Goal: Task Accomplishment & Management: Manage account settings

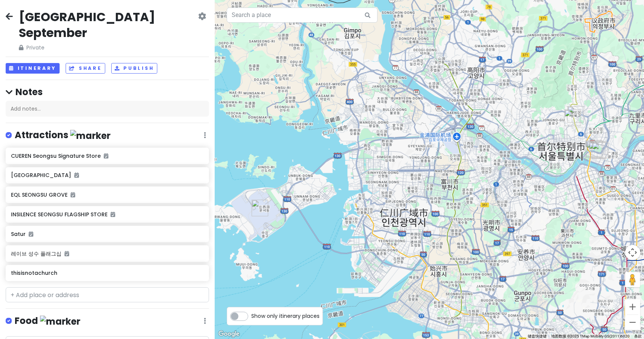
click at [52, 147] on div "CUEREN Seongsu Signature Store [GEOGRAPHIC_DATA] INSILENCE SEONGSU FLAGSHIP STO…" at bounding box center [107, 215] width 215 height 137
click at [44, 63] on button "Itinerary" at bounding box center [33, 68] width 54 height 11
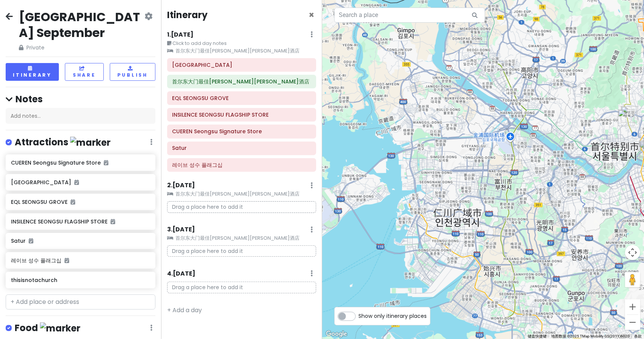
click at [189, 33] on h6 "1 . [DATE]" at bounding box center [180, 35] width 26 height 8
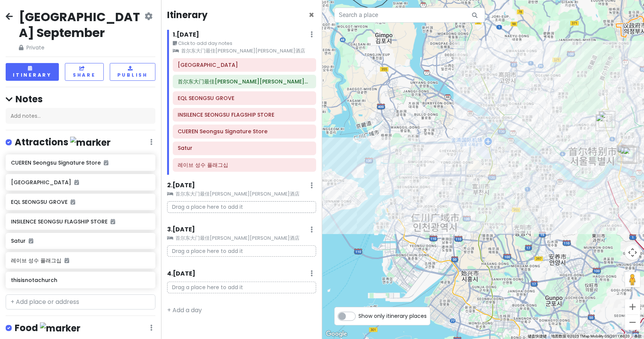
drag, startPoint x: 582, startPoint y: 202, endPoint x: 524, endPoint y: 231, distance: 64.9
click at [524, 231] on div at bounding box center [483, 169] width 322 height 339
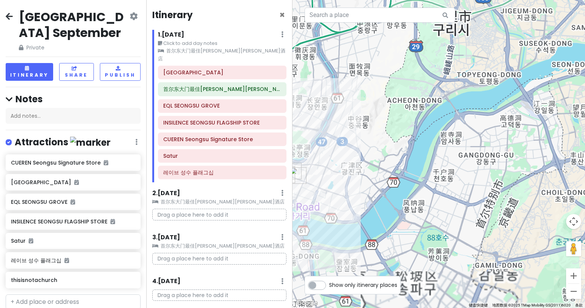
drag, startPoint x: 395, startPoint y: 175, endPoint x: 584, endPoint y: 221, distance: 193.6
click at [585, 221] on div at bounding box center [439, 154] width 293 height 308
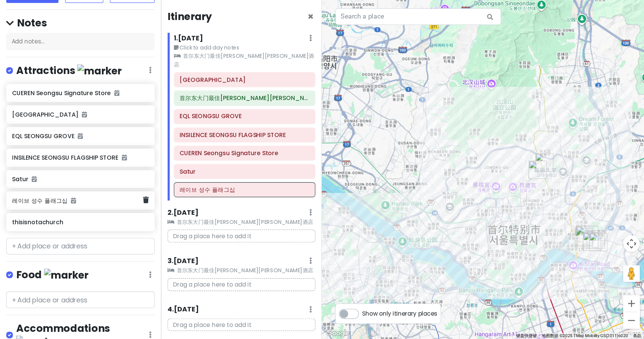
scroll to position [103, 0]
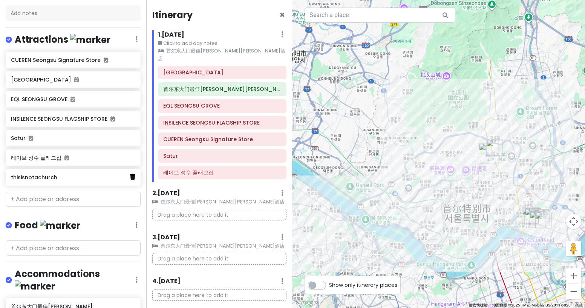
click at [130, 176] on icon at bounding box center [132, 177] width 5 height 6
click at [130, 178] on link at bounding box center [132, 177] width 5 height 10
click at [121, 180] on div "thisisnotachurch" at bounding box center [70, 177] width 119 height 11
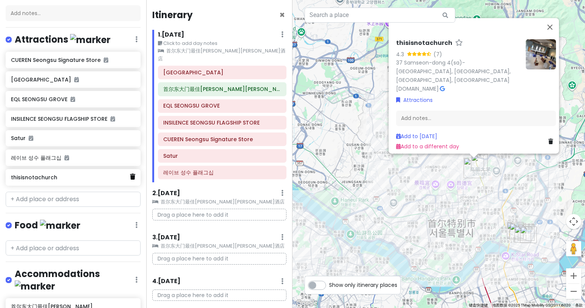
click at [130, 175] on icon at bounding box center [132, 177] width 5 height 6
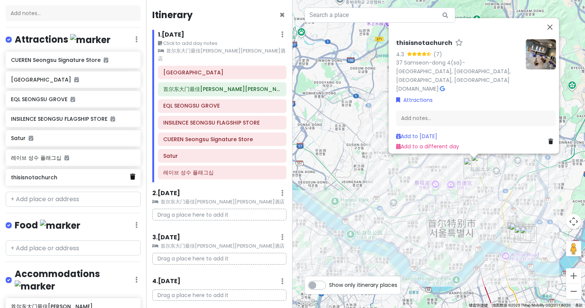
click at [130, 175] on icon at bounding box center [132, 177] width 5 height 6
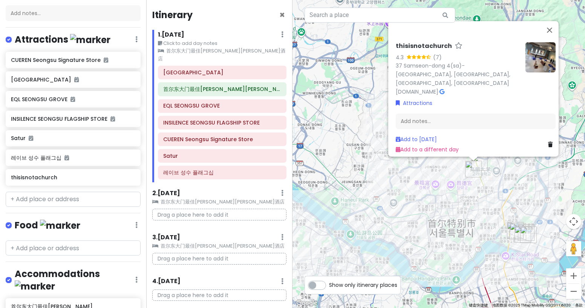
click at [548, 141] on icon at bounding box center [550, 143] width 5 height 5
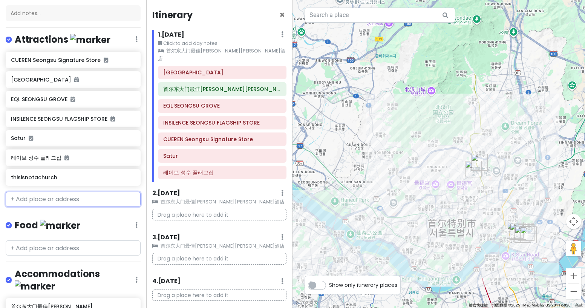
click at [67, 197] on input "text" at bounding box center [73, 199] width 135 height 15
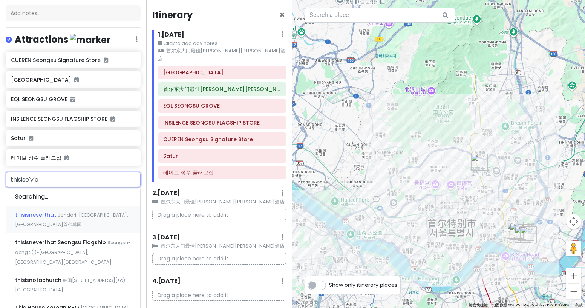
type input "thisisever"
drag, startPoint x: 95, startPoint y: 257, endPoint x: 213, endPoint y: 179, distance: 140.9
click at [213, 179] on div "[GEOGRAPHIC_DATA] September Private Change Dates Make a Copy Delete Trip Give F…" at bounding box center [292, 154] width 585 height 308
click at [53, 276] on span "thisisnotachurch" at bounding box center [39, 280] width 48 height 8
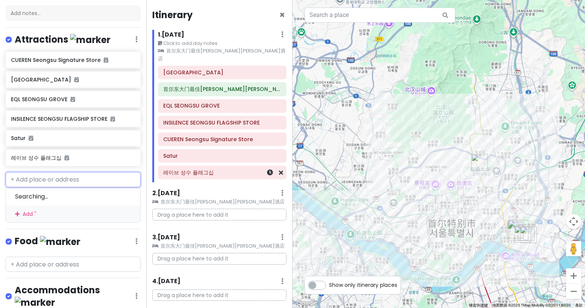
click at [179, 169] on h6 "레이브 성수 플래그십" at bounding box center [222, 172] width 118 height 7
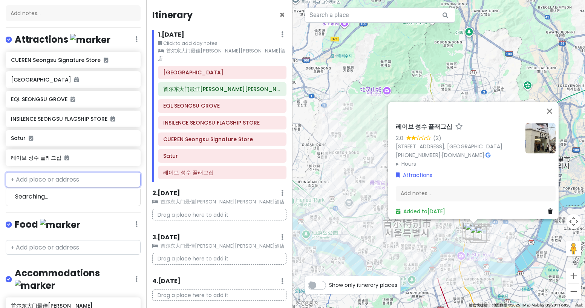
click at [76, 180] on input "text" at bounding box center [73, 179] width 135 height 15
click at [358, 19] on input "text" at bounding box center [380, 15] width 151 height 15
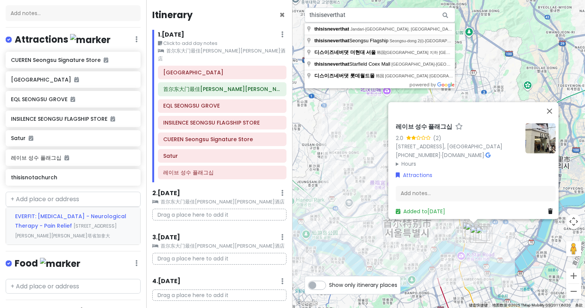
type input "thisisneverthat Seongsu Flagship, [GEOGRAPHIC_DATA](i)-[GEOGRAPHIC_DATA], [GEOG…"
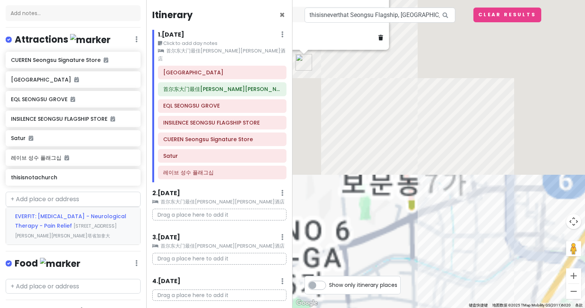
drag, startPoint x: 466, startPoint y: 192, endPoint x: 383, endPoint y: 95, distance: 127.9
click at [372, 88] on div "thisisnotachurch 4.3 (7) 37 Samseon-dong 4(sa)-[GEOGRAPHIC_DATA], [GEOGRAPHIC_D…" at bounding box center [439, 154] width 293 height 308
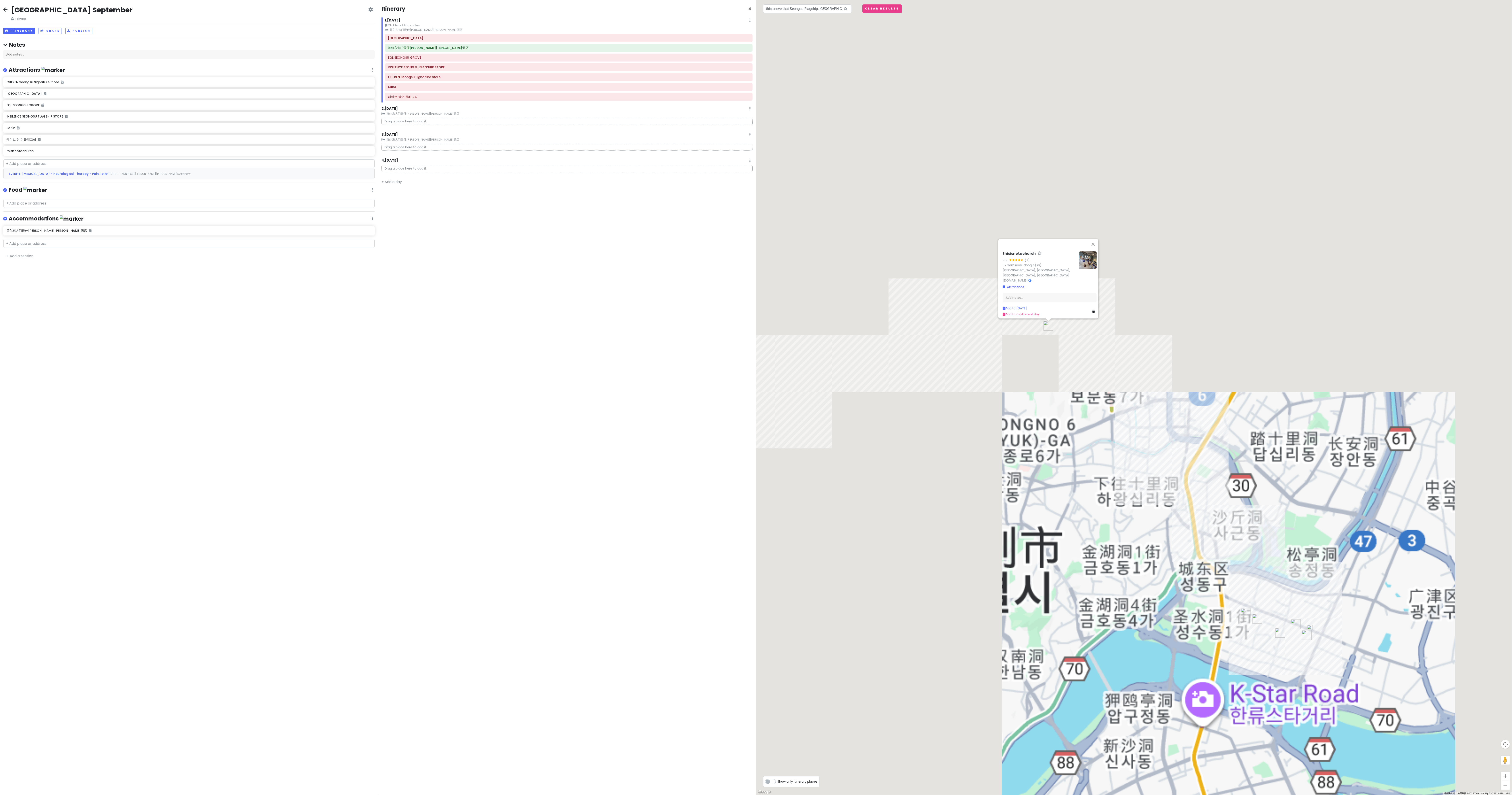
click at [378, 198] on img "INSILENCE SEONGSU FLAGSHIP STORE" at bounding box center [1307, 635] width 10 height 10
click at [378, 198] on div "INSILENCE SEONGSU FLAGSHIP STORE 4.9 (55) [STREET_ADDRESS] [PHONE_NUMBER] · [DO…" at bounding box center [1134, 397] width 756 height 795
click at [378, 198] on div at bounding box center [1134, 397] width 756 height 795
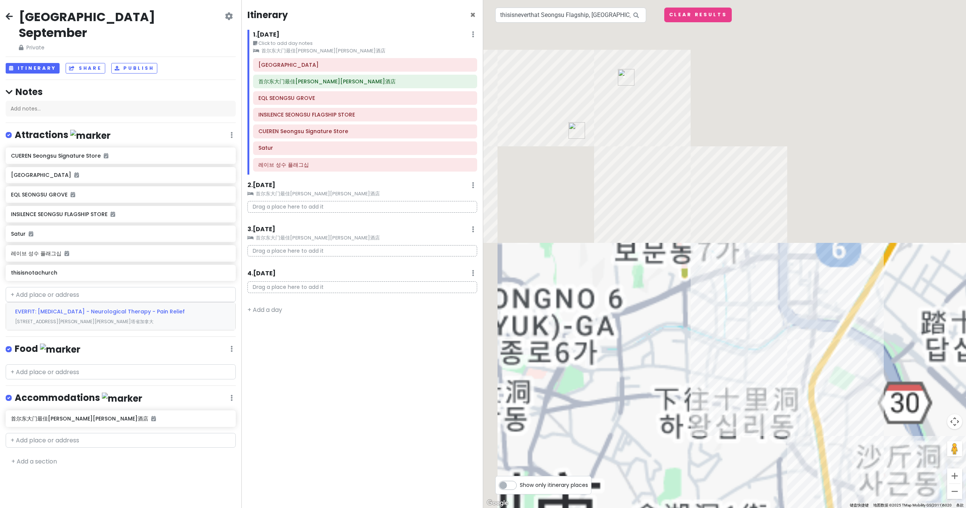
drag, startPoint x: 877, startPoint y: 349, endPoint x: 617, endPoint y: 141, distance: 332.0
click at [617, 141] on div at bounding box center [724, 254] width 483 height 508
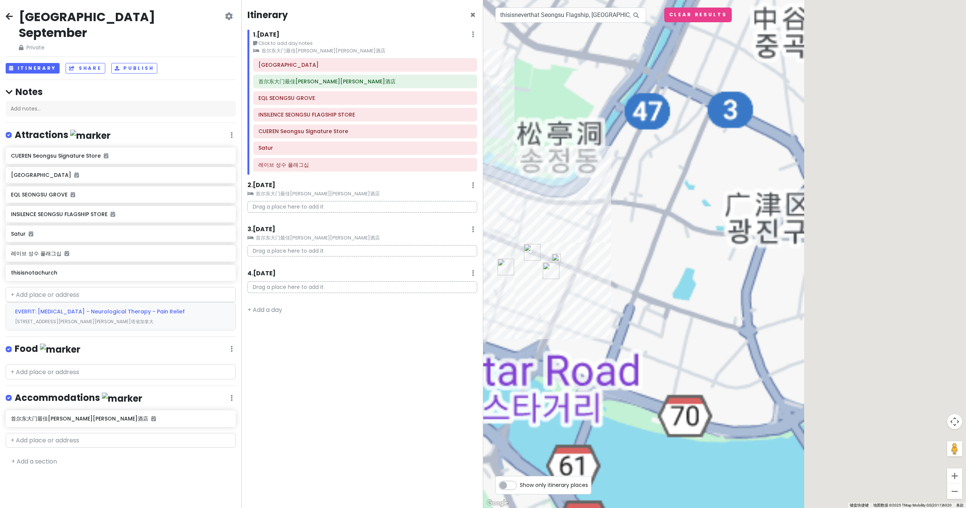
drag, startPoint x: 669, startPoint y: 297, endPoint x: 741, endPoint y: 345, distance: 86.5
click at [644, 338] on div at bounding box center [724, 254] width 483 height 508
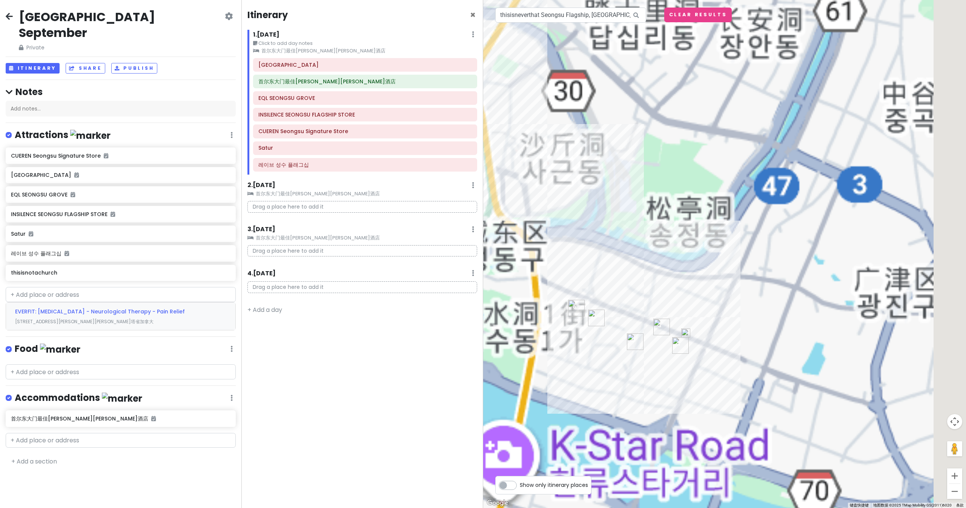
click at [644, 333] on img at bounding box center [685, 333] width 9 height 9
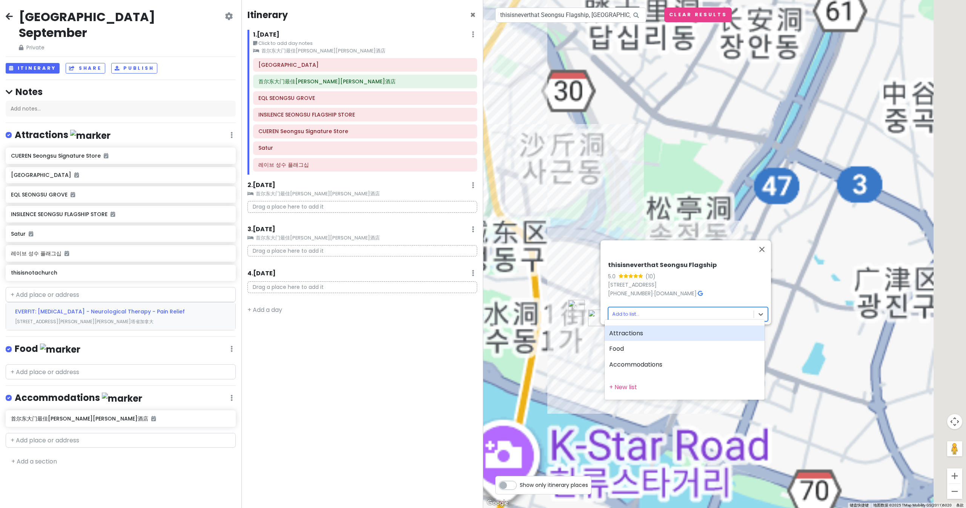
click at [633, 310] on body "[GEOGRAPHIC_DATA] September Private Change Dates Make a Copy Delete Trip Give F…" at bounding box center [483, 254] width 966 height 508
click at [644, 332] on div "Attractions" at bounding box center [685, 334] width 160 height 16
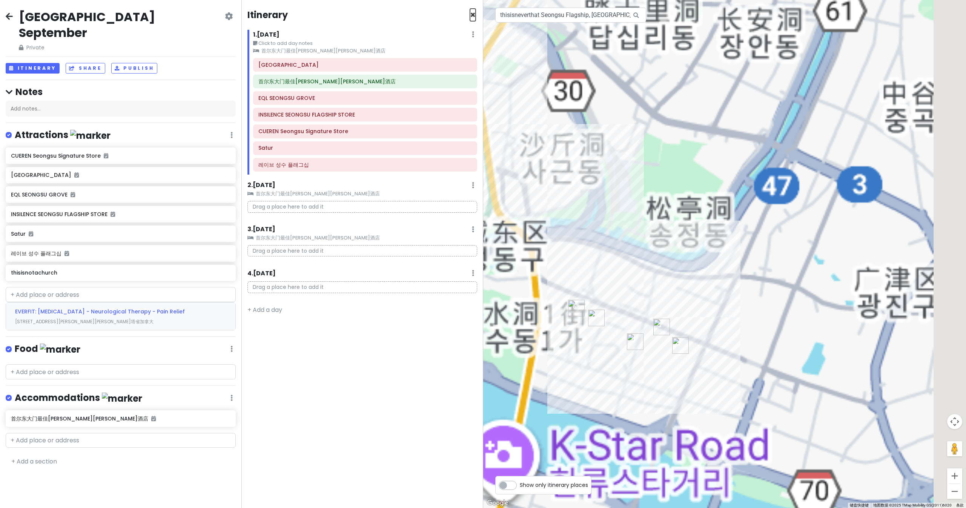
click at [475, 12] on span "×" at bounding box center [473, 15] width 6 height 12
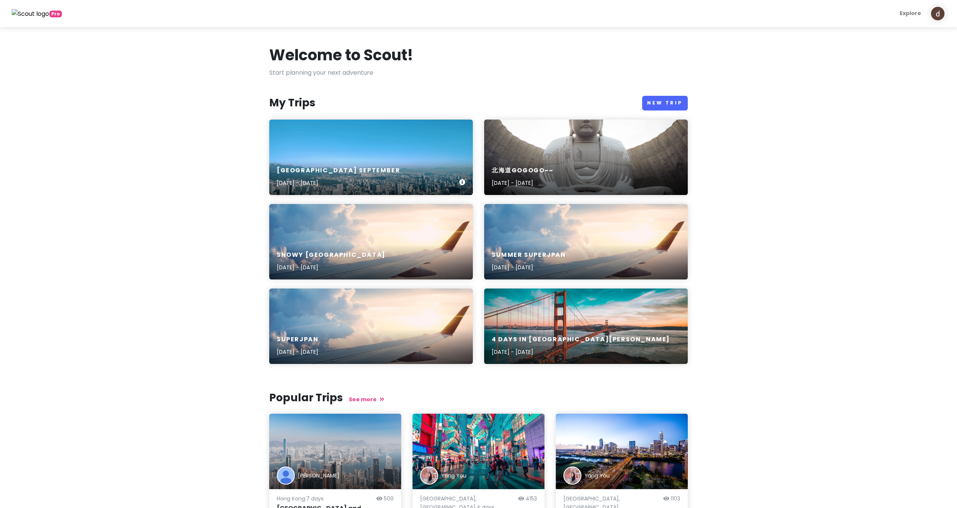
click at [374, 151] on div "[GEOGRAPHIC_DATA] September [DATE] - [DATE]" at bounding box center [371, 157] width 204 height 75
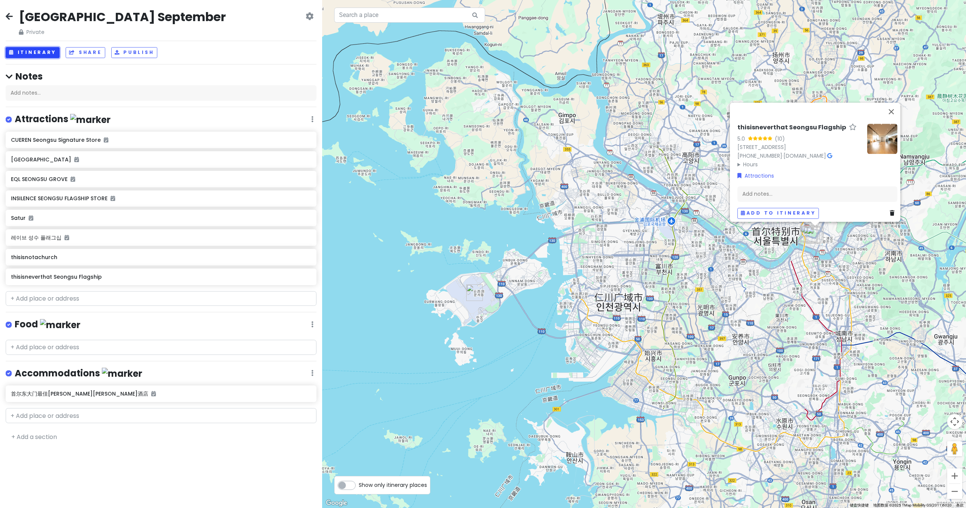
click at [32, 55] on button "Itinerary" at bounding box center [33, 52] width 54 height 11
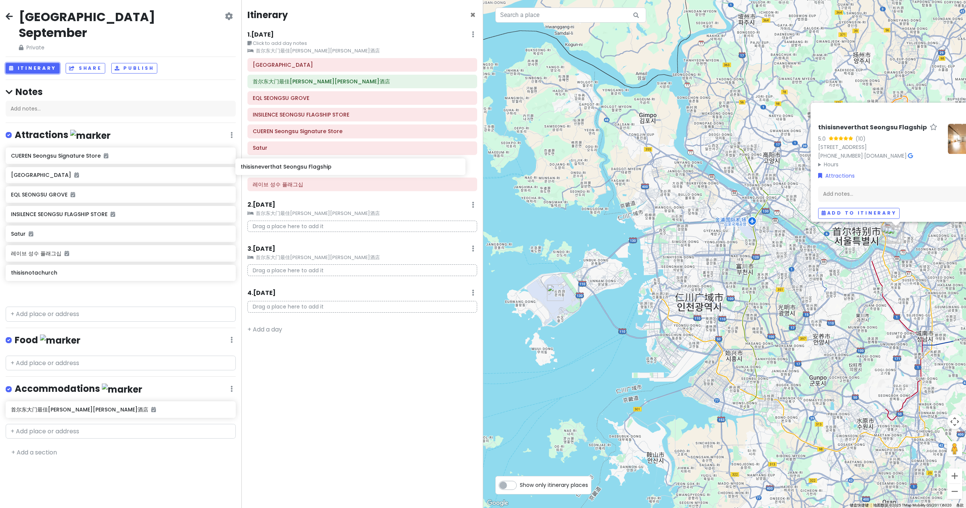
drag, startPoint x: 44, startPoint y: 278, endPoint x: 274, endPoint y: 169, distance: 254.4
click at [274, 169] on div "[GEOGRAPHIC_DATA] September Private Change Dates Make a Copy Delete Trip Give F…" at bounding box center [483, 254] width 966 height 508
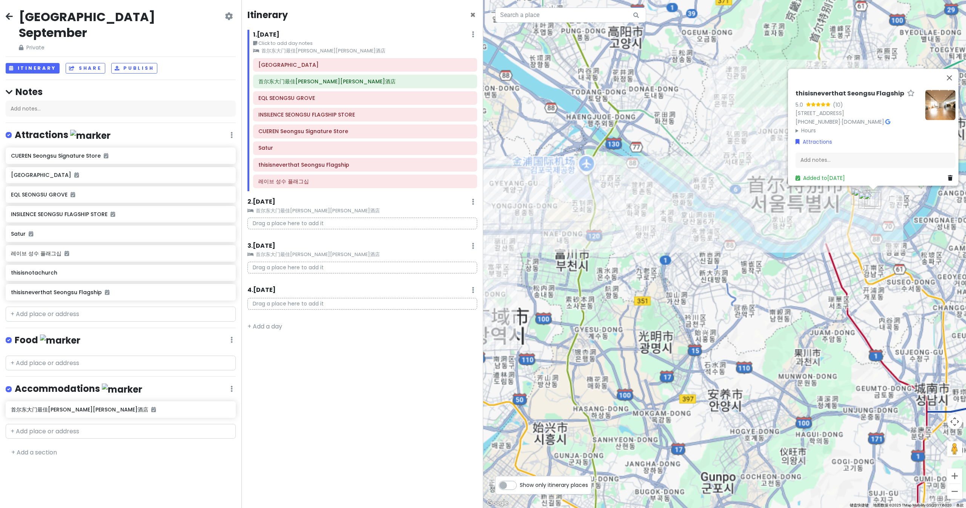
drag, startPoint x: 759, startPoint y: 315, endPoint x: 677, endPoint y: 367, distance: 97.1
click at [644, 338] on div "thisisneverthat Seongsu Flagship 5.0 (10) [STREET_ADDRESS] [PHONE_NUMBER] · [DO…" at bounding box center [724, 254] width 483 height 508
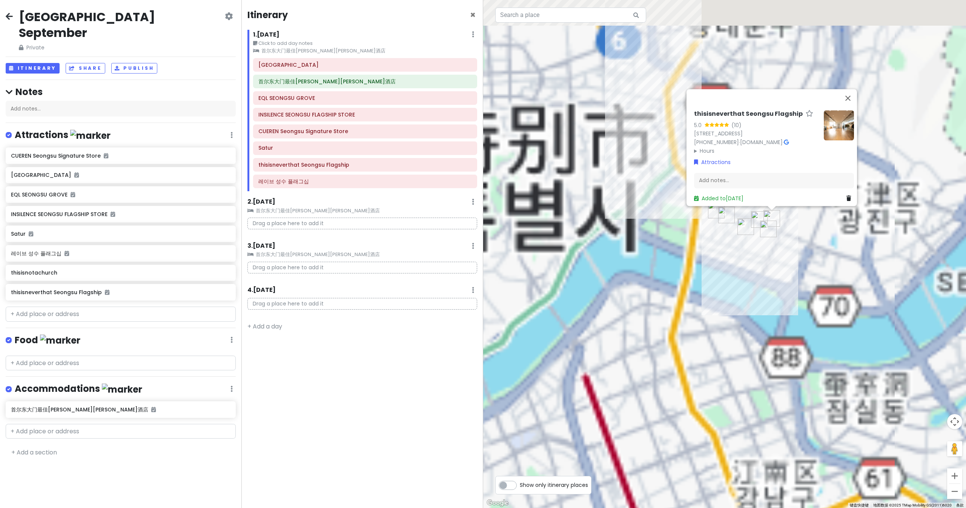
drag, startPoint x: 725, startPoint y: 313, endPoint x: 725, endPoint y: 374, distance: 60.7
click at [644, 338] on div "thisisneverthat Seongsu Flagship 5.0 (10) [STREET_ADDRESS] [PHONE_NUMBER] · [DO…" at bounding box center [724, 254] width 483 height 508
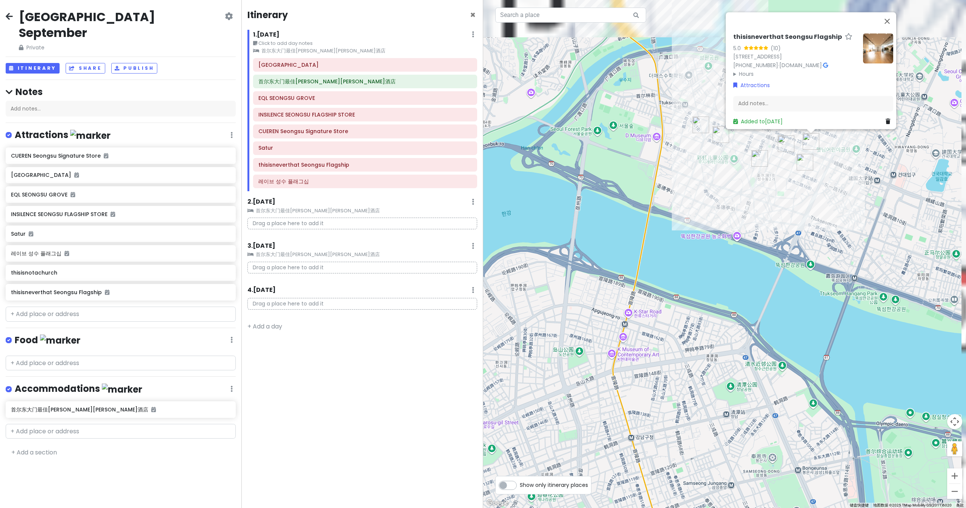
drag, startPoint x: 727, startPoint y: 319, endPoint x: 720, endPoint y: 373, distance: 55.1
click at [644, 338] on div "thisisneverthat Seongsu Flagship 5.0 (10) [STREET_ADDRESS] [PHONE_NUMBER] · [DO…" at bounding box center [724, 254] width 483 height 508
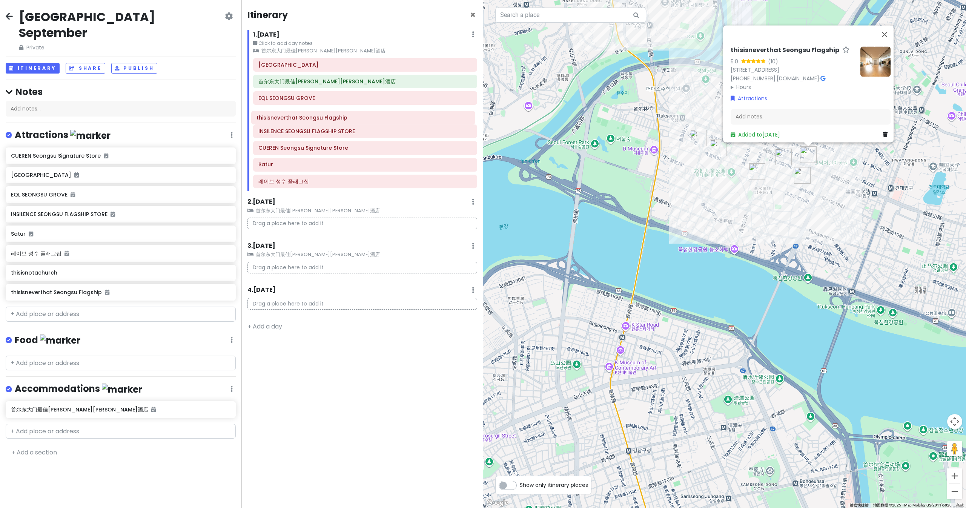
drag, startPoint x: 322, startPoint y: 171, endPoint x: 320, endPoint y: 124, distance: 47.2
click at [320, 124] on div "[GEOGRAPHIC_DATA]最佳[PERSON_NAME][PERSON_NAME]酒店 EQL SEONGSU GROVE INSILENCE SEO…" at bounding box center [364, 124] width 235 height 133
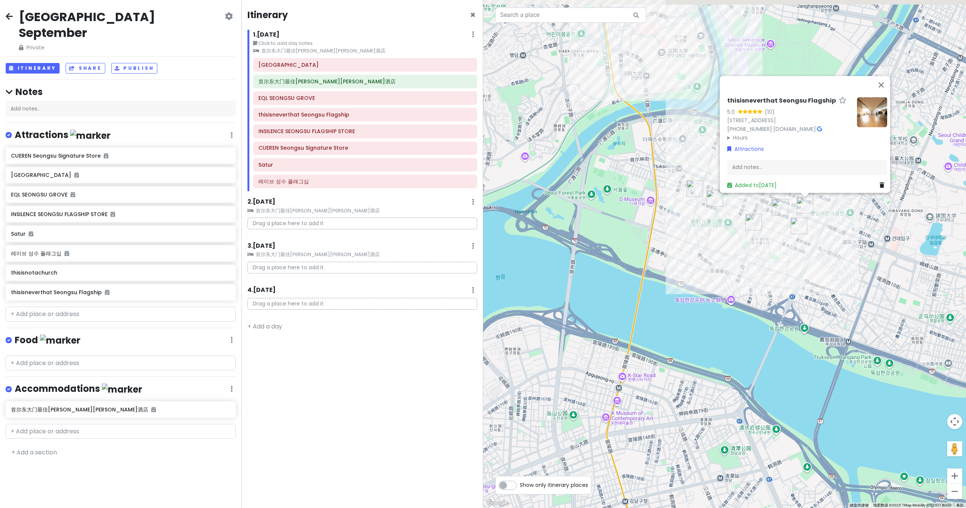
drag, startPoint x: 719, startPoint y: 260, endPoint x: 716, endPoint y: 303, distance: 42.7
click at [644, 303] on div "thisisneverthat Seongsu Flagship 5.0 (10) [STREET_ADDRESS] [PHONE_NUMBER] · [DO…" at bounding box center [724, 254] width 483 height 508
drag, startPoint x: 326, startPoint y: 151, endPoint x: 330, endPoint y: 100, distance: 51.9
click at [330, 100] on div "[GEOGRAPHIC_DATA]最佳[PERSON_NAME][PERSON_NAME]酒店 EQL [GEOGRAPHIC_DATA] thisisnev…" at bounding box center [364, 124] width 235 height 133
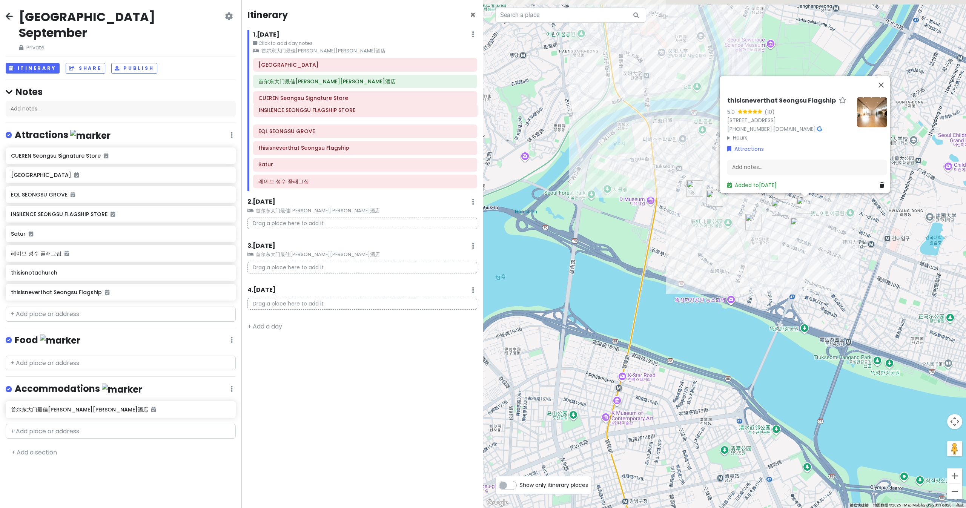
drag, startPoint x: 330, startPoint y: 147, endPoint x: 331, endPoint y: 109, distance: 37.7
click at [331, 109] on div "[GEOGRAPHIC_DATA]最佳[PERSON_NAME][PERSON_NAME]酒店 CUEREN Seongsu Signature Store …" at bounding box center [364, 124] width 235 height 133
drag, startPoint x: 315, startPoint y: 185, endPoint x: 320, endPoint y: 138, distance: 47.4
click at [320, 138] on div "[GEOGRAPHIC_DATA]最佳[PERSON_NAME][PERSON_NAME]酒店 CUEREN Seongsu Signature Store …" at bounding box center [364, 124] width 235 height 133
drag, startPoint x: 313, startPoint y: 152, endPoint x: 313, endPoint y: 133, distance: 19.6
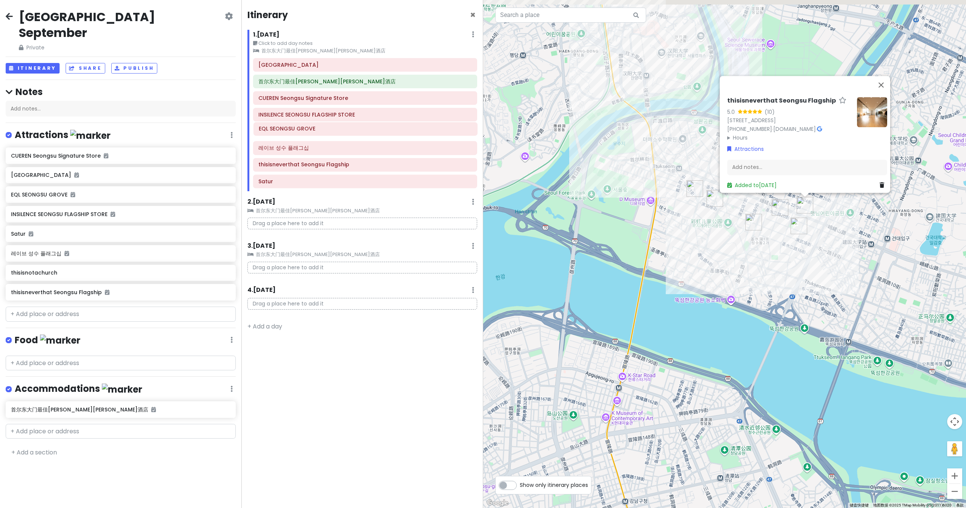
click at [313, 133] on div "[GEOGRAPHIC_DATA]最佳[PERSON_NAME][PERSON_NAME]酒店 CUEREN Seongsu Signature Store …" at bounding box center [364, 124] width 235 height 133
drag, startPoint x: 316, startPoint y: 120, endPoint x: 320, endPoint y: 101, distance: 19.1
click at [320, 101] on div "[GEOGRAPHIC_DATA]最佳[PERSON_NAME][PERSON_NAME]酒店 CUEREN Seongsu Signature Store …" at bounding box center [364, 124] width 235 height 133
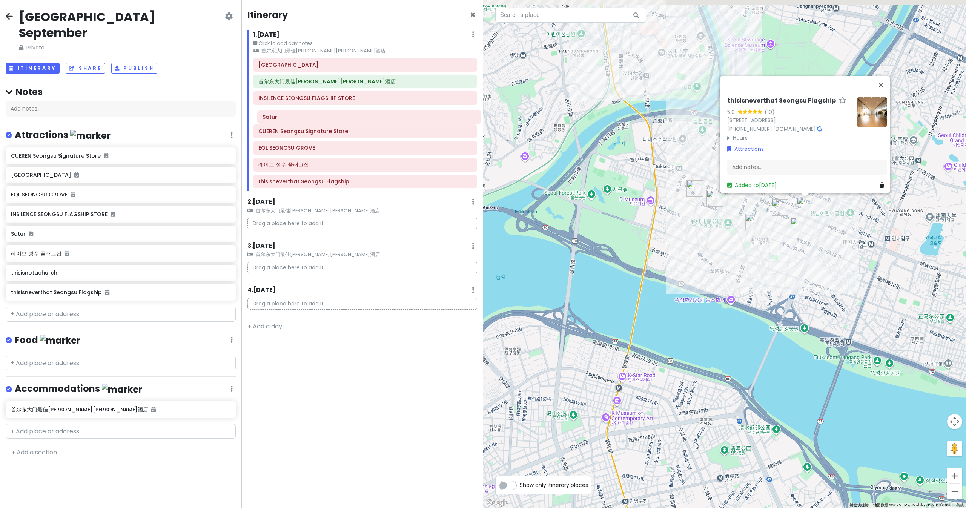
drag, startPoint x: 306, startPoint y: 183, endPoint x: 310, endPoint y: 118, distance: 64.3
click at [310, 118] on div "[GEOGRAPHIC_DATA]最佳[PERSON_NAME][PERSON_NAME]酒店 INSILENCE SEONGSU FLAGSHIP STOR…" at bounding box center [364, 124] width 235 height 133
drag, startPoint x: 304, startPoint y: 133, endPoint x: 306, endPoint y: 100, distance: 33.2
click at [306, 100] on div "[GEOGRAPHIC_DATA]最佳[PERSON_NAME][PERSON_NAME]酒店 INSILENCE SEONGSU FLAGSHIP STOR…" at bounding box center [364, 124] width 235 height 133
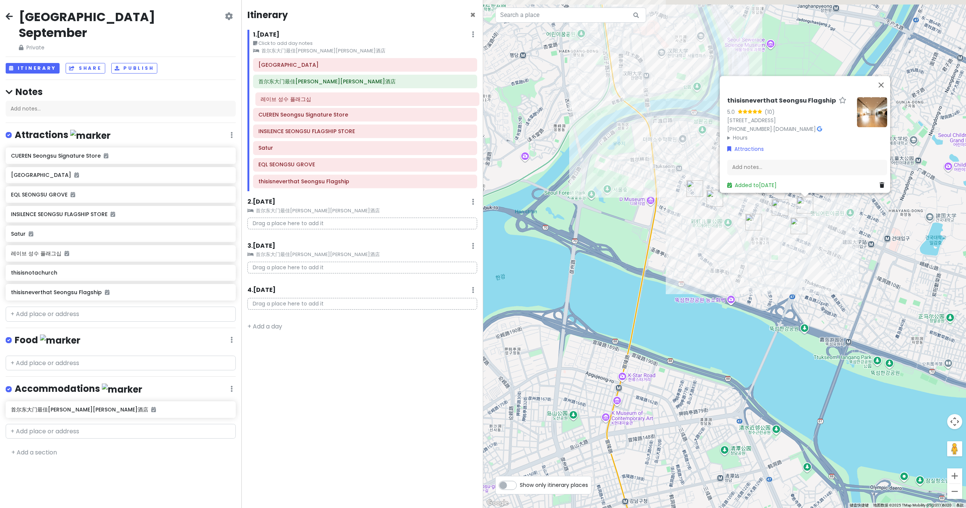
drag, startPoint x: 294, startPoint y: 167, endPoint x: 297, endPoint y: 101, distance: 65.7
click at [297, 101] on div "[GEOGRAPHIC_DATA]最佳[PERSON_NAME][PERSON_NAME]酒店 CUEREN Seongsu Signature Store …" at bounding box center [364, 124] width 235 height 133
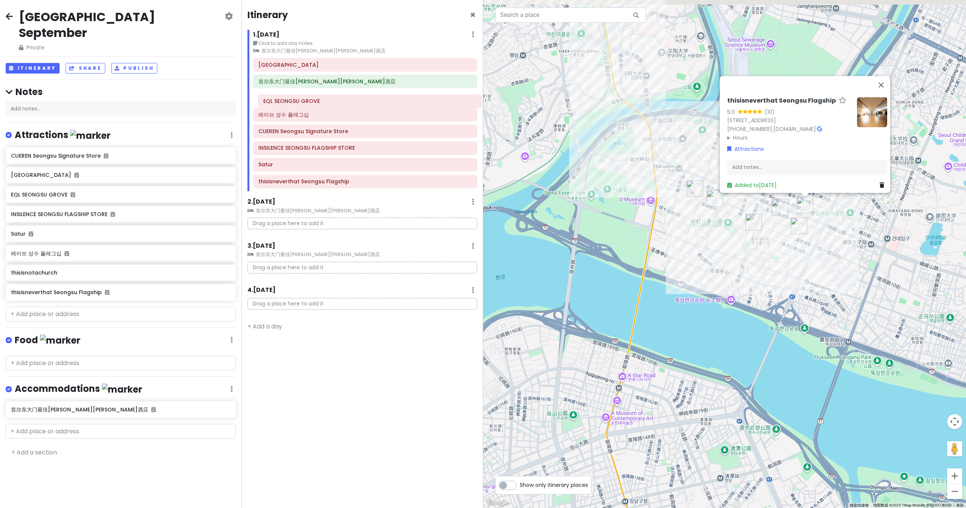
drag, startPoint x: 289, startPoint y: 170, endPoint x: 293, endPoint y: 106, distance: 63.9
click at [293, 106] on div "[GEOGRAPHIC_DATA]最佳[PERSON_NAME][PERSON_NAME]酒店 레이브 성수 플래그십 CUEREN Seongsu Sign…" at bounding box center [364, 124] width 235 height 133
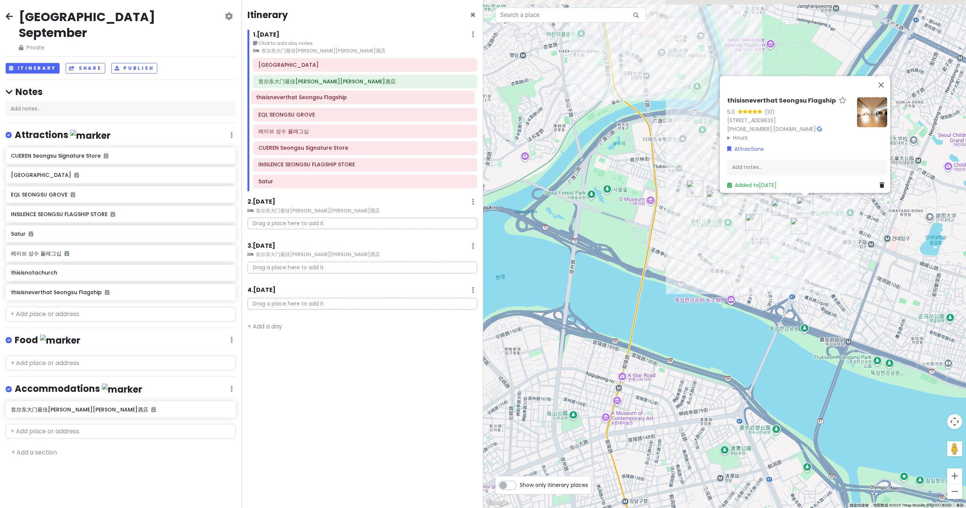
drag, startPoint x: 311, startPoint y: 187, endPoint x: 309, endPoint y: 103, distance: 84.1
click at [309, 103] on div "[GEOGRAPHIC_DATA]最佳[PERSON_NAME][PERSON_NAME]酒店 EQL SEONGSU GROVE 레이브 성수 플래그십 C…" at bounding box center [364, 124] width 235 height 133
click at [644, 76] on button "关闭" at bounding box center [881, 85] width 18 height 18
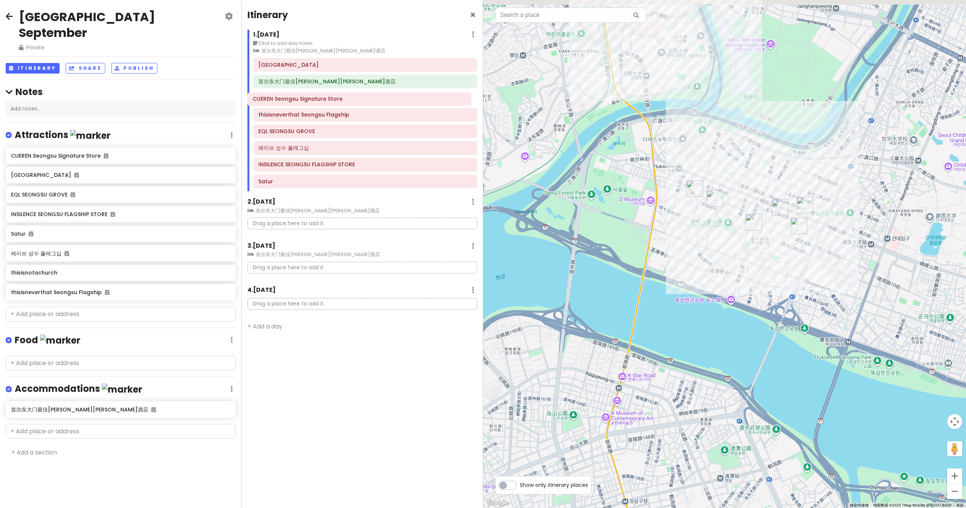
drag, startPoint x: 310, startPoint y: 153, endPoint x: 304, endPoint y: 104, distance: 49.4
click at [304, 104] on div "[GEOGRAPHIC_DATA]最佳[PERSON_NAME][PERSON_NAME]酒店 thisisneverthat Seongsu Flagshi…" at bounding box center [364, 124] width 235 height 133
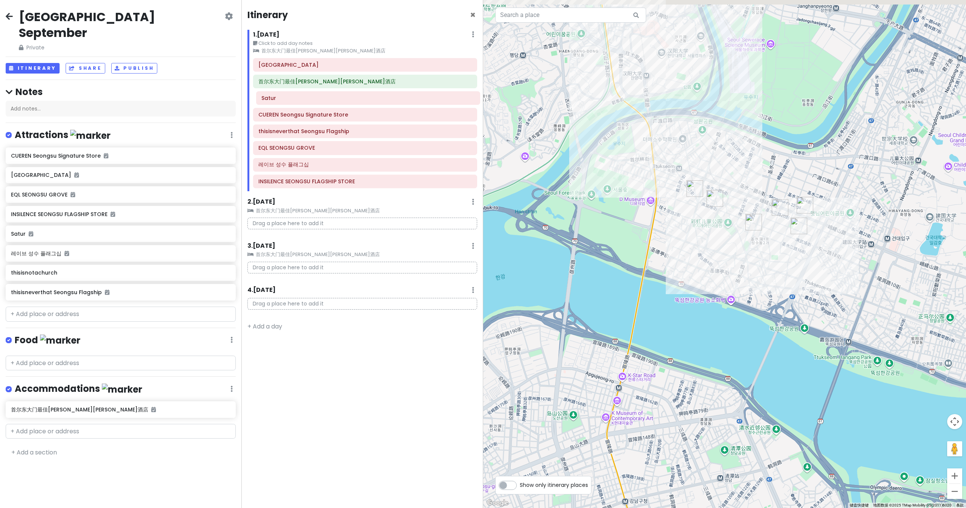
drag, startPoint x: 299, startPoint y: 186, endPoint x: 302, endPoint y: 102, distance: 83.4
click at [302, 102] on div "[GEOGRAPHIC_DATA]最佳[PERSON_NAME][PERSON_NAME]酒店 CUEREN Seongsu Signature Store …" at bounding box center [364, 124] width 235 height 133
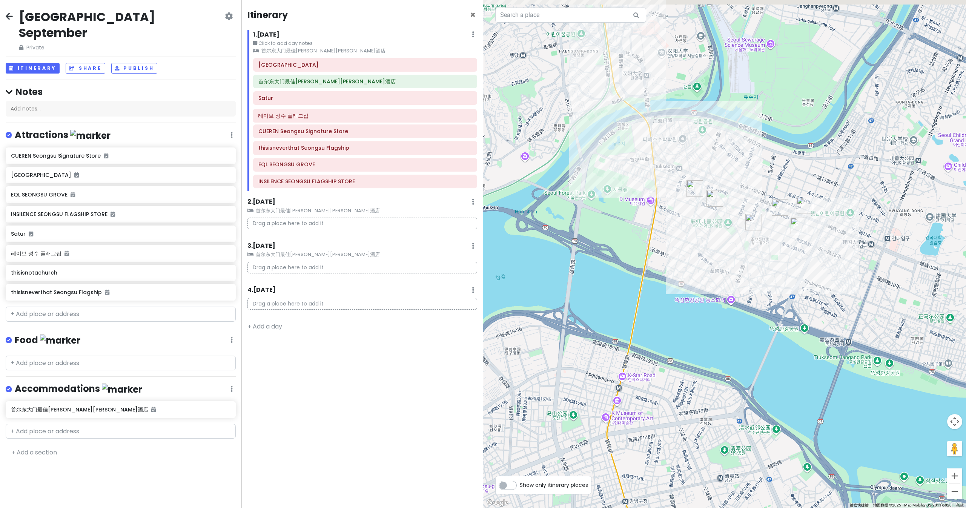
drag, startPoint x: 298, startPoint y: 166, endPoint x: 298, endPoint y: 117, distance: 49.0
click at [298, 117] on div "[GEOGRAPHIC_DATA]最佳[PERSON_NAME][PERSON_NAME]酒店 Satur CUEREN Seongsu Signature …" at bounding box center [364, 124] width 235 height 133
drag, startPoint x: 300, startPoint y: 184, endPoint x: 300, endPoint y: 147, distance: 36.2
click at [300, 147] on div "[GEOGRAPHIC_DATA]最佳[PERSON_NAME][PERSON_NAME]酒店 Satur 레이브 성수 플래그십 CUEREN Seongs…" at bounding box center [364, 124] width 235 height 133
click at [524, 11] on input "text" at bounding box center [570, 15] width 151 height 15
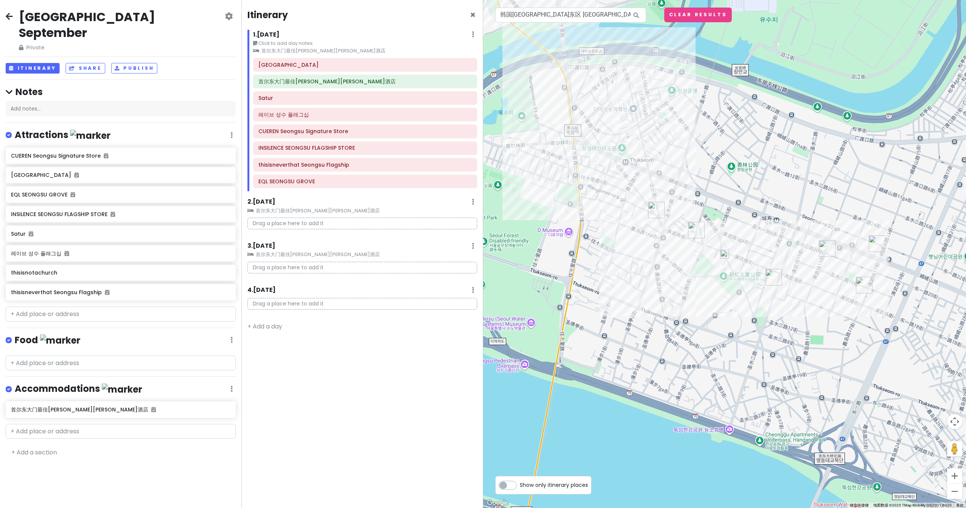
click at [644, 255] on img at bounding box center [724, 254] width 9 height 9
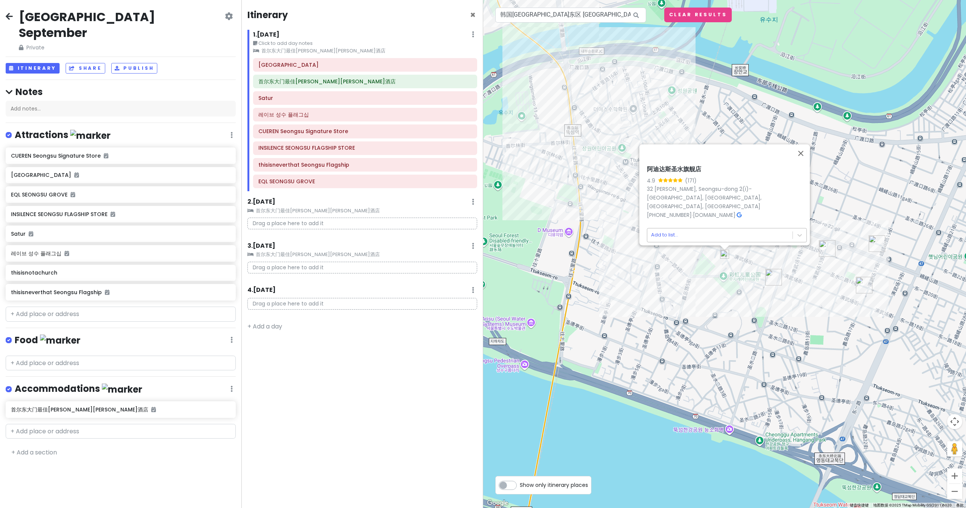
click at [644, 232] on body "[GEOGRAPHIC_DATA] September Private Change Dates Make a Copy Delete Trip Give F…" at bounding box center [483, 254] width 966 height 508
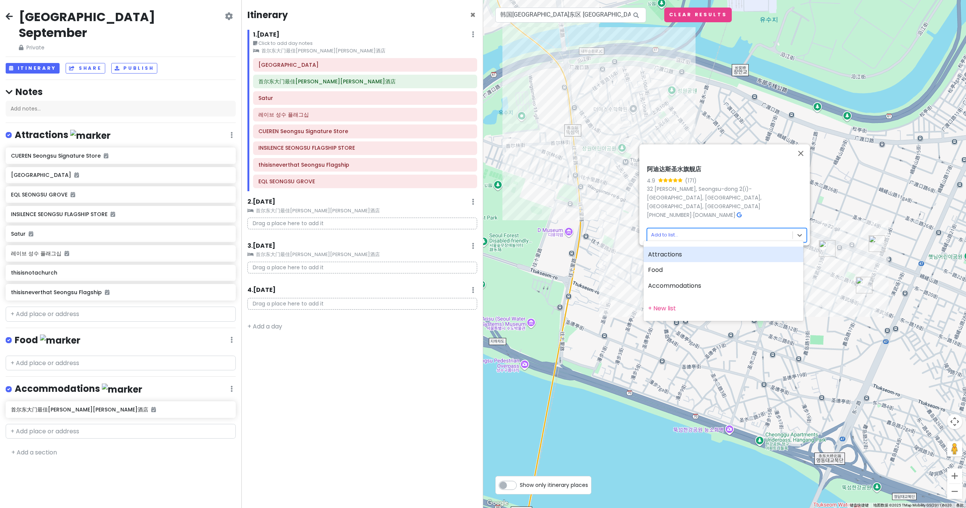
click at [644, 259] on div "Attractions" at bounding box center [724, 255] width 160 height 16
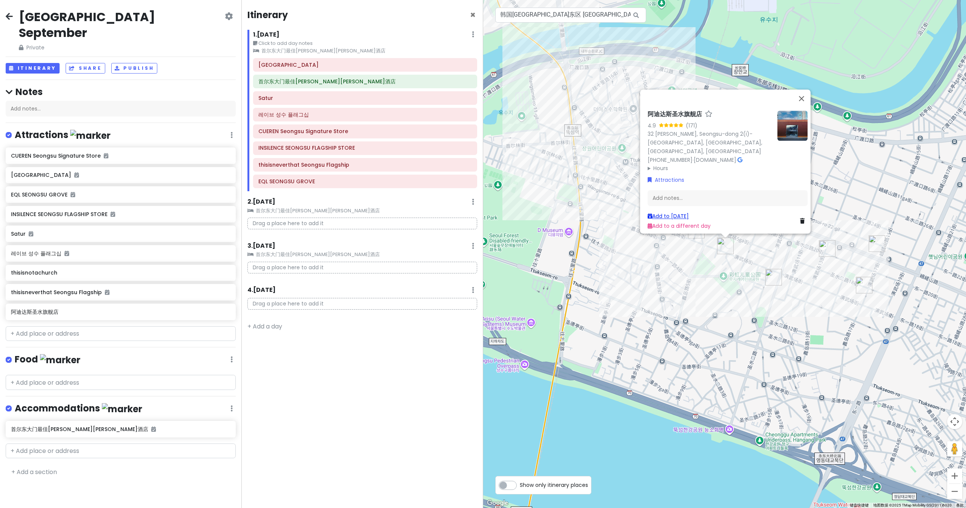
click at [644, 212] on link "Add to [DATE]" at bounding box center [668, 216] width 41 height 8
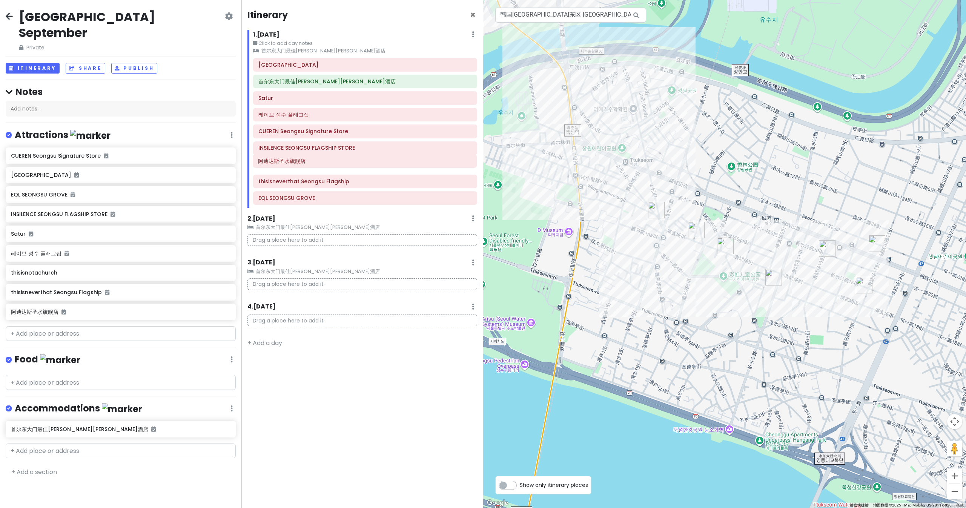
drag, startPoint x: 290, startPoint y: 201, endPoint x: 290, endPoint y: 164, distance: 37.0
click at [290, 164] on div "[GEOGRAPHIC_DATA]最佳[PERSON_NAME][PERSON_NAME]酒店 Satur 레이브 성수 플래그십 CUEREN Seongs…" at bounding box center [364, 133] width 235 height 150
drag, startPoint x: 289, startPoint y: 169, endPoint x: 290, endPoint y: 134, distance: 34.7
click at [290, 134] on div "[GEOGRAPHIC_DATA]最佳[PERSON_NAME][PERSON_NAME]酒店 Satur 레이브 성수 플래그십 CUEREN Seongs…" at bounding box center [364, 133] width 235 height 150
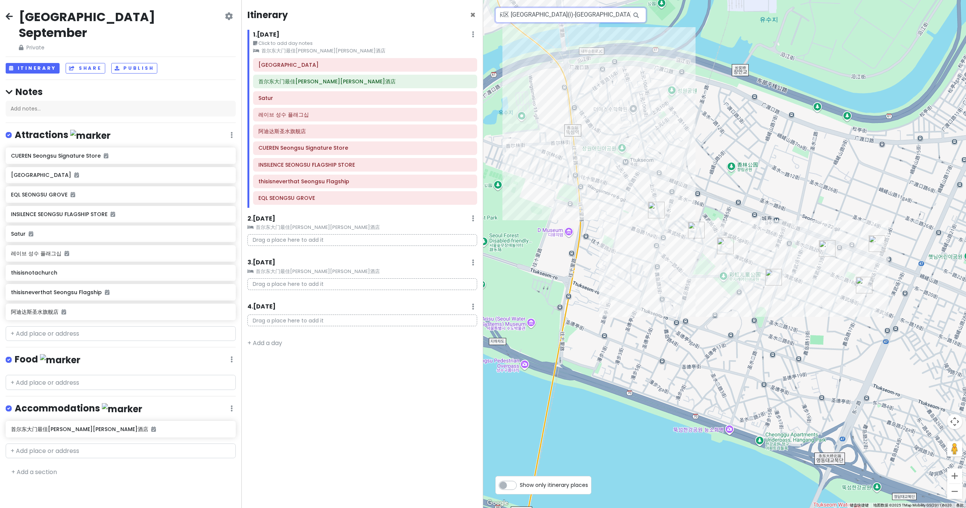
drag, startPoint x: 502, startPoint y: 19, endPoint x: 658, endPoint y: 23, distance: 156.6
click at [644, 23] on div "1 4 8 6 7 9 3 5 2 韩国[GEOGRAPHIC_DATA]东区 [GEOGRAPHIC_DATA] 2(i)-ga, Yeonmujang-g…" at bounding box center [724, 254] width 483 height 508
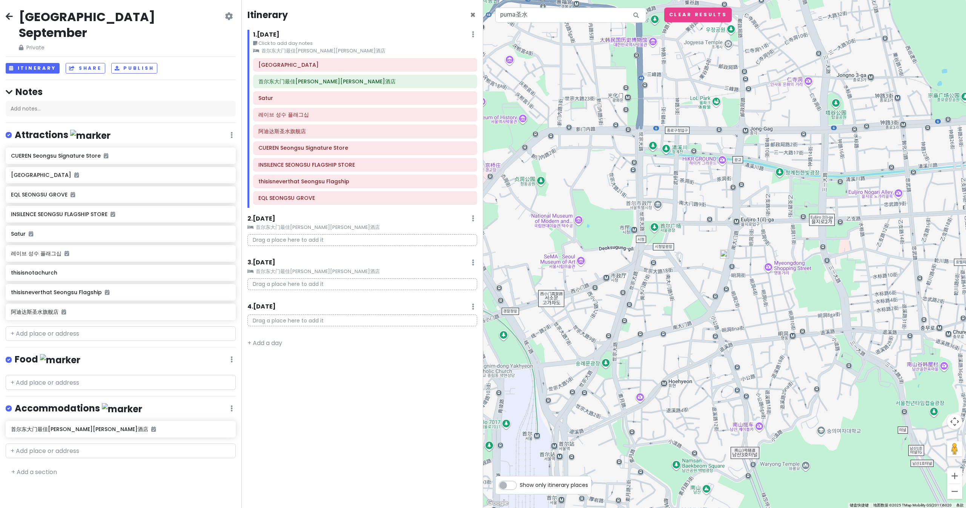
click at [644, 257] on img at bounding box center [724, 254] width 9 height 9
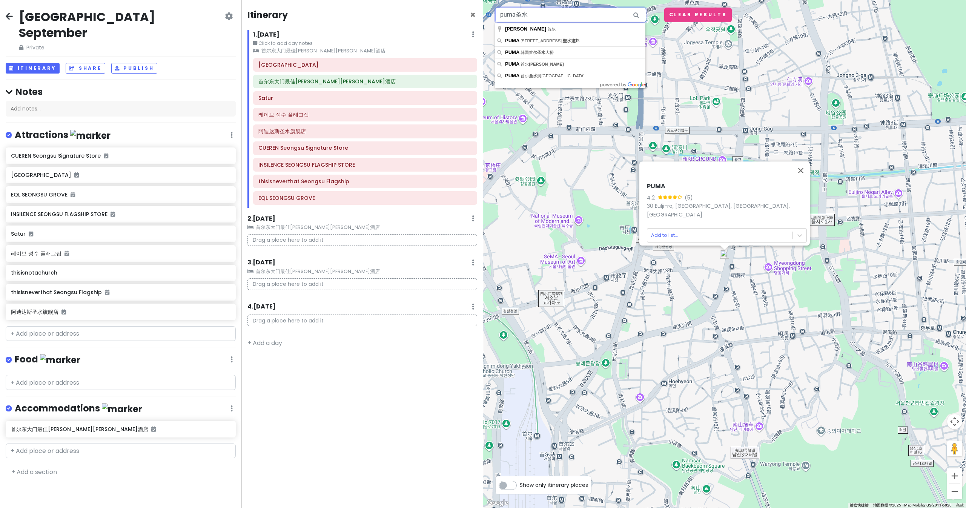
drag, startPoint x: 579, startPoint y: 12, endPoint x: 445, endPoint y: 18, distance: 133.7
click at [445, 18] on div "[GEOGRAPHIC_DATA] September Private Change Dates Make a Copy Delete Trip Give F…" at bounding box center [483, 254] width 966 height 508
paste input "Musinsa"
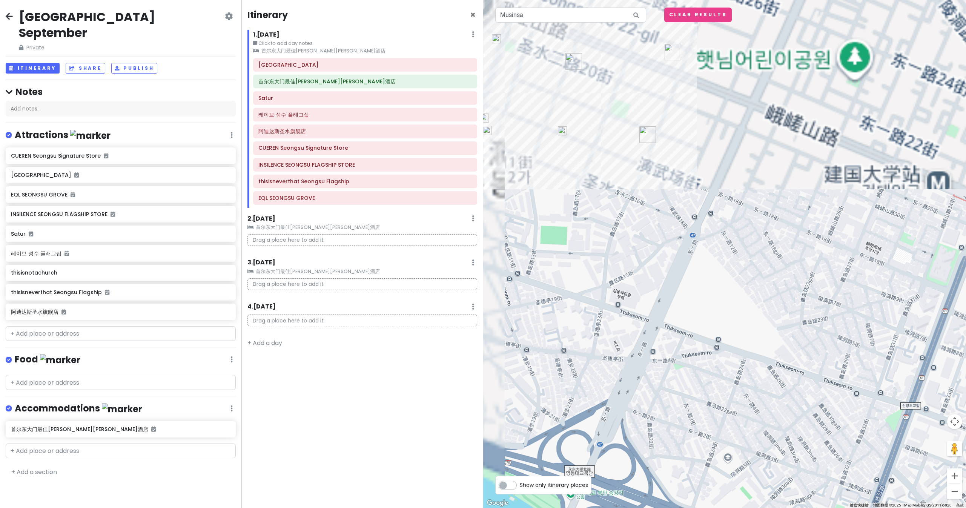
drag, startPoint x: 765, startPoint y: 267, endPoint x: 867, endPoint y: 490, distance: 245.6
click at [644, 338] on div "Musinsa Standard 4.9 (464) 90 Namdaemun-[GEOGRAPHIC_DATA], [GEOGRAPHIC_DATA], 韩…" at bounding box center [724, 254] width 483 height 508
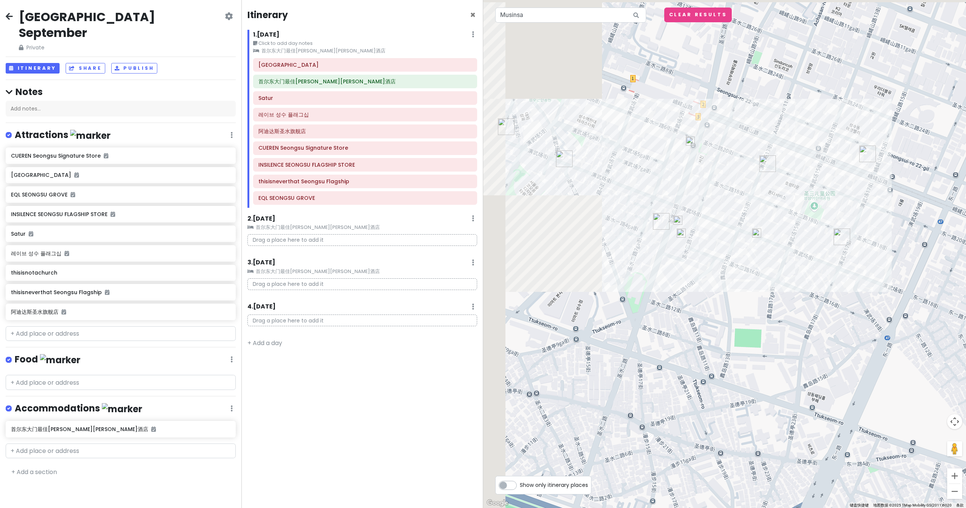
drag, startPoint x: 661, startPoint y: 274, endPoint x: 841, endPoint y: 361, distance: 200.6
click at [644, 338] on div "Musinsa Standard 4.9 (464) 90 Namdaemun-[GEOGRAPHIC_DATA], [GEOGRAPHIC_DATA], 韩…" at bounding box center [724, 254] width 483 height 508
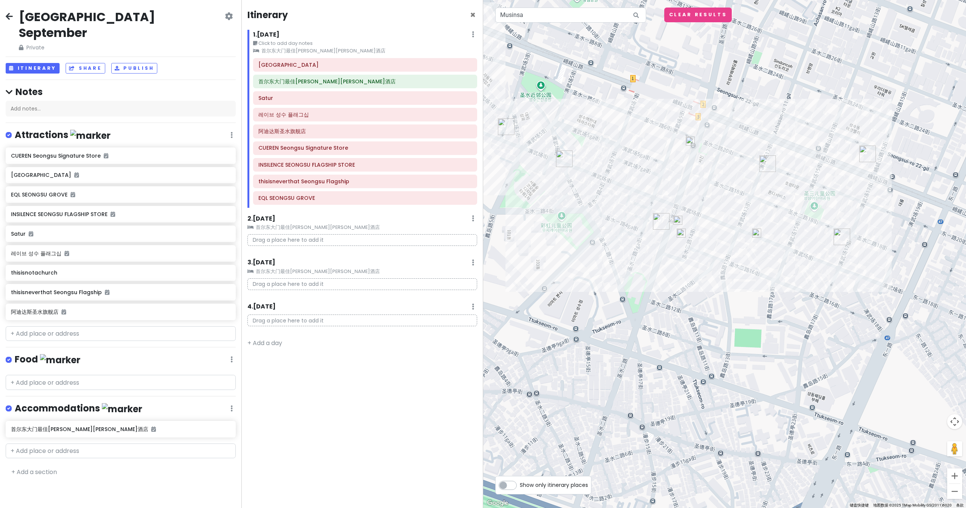
click at [644, 218] on img at bounding box center [677, 220] width 9 height 9
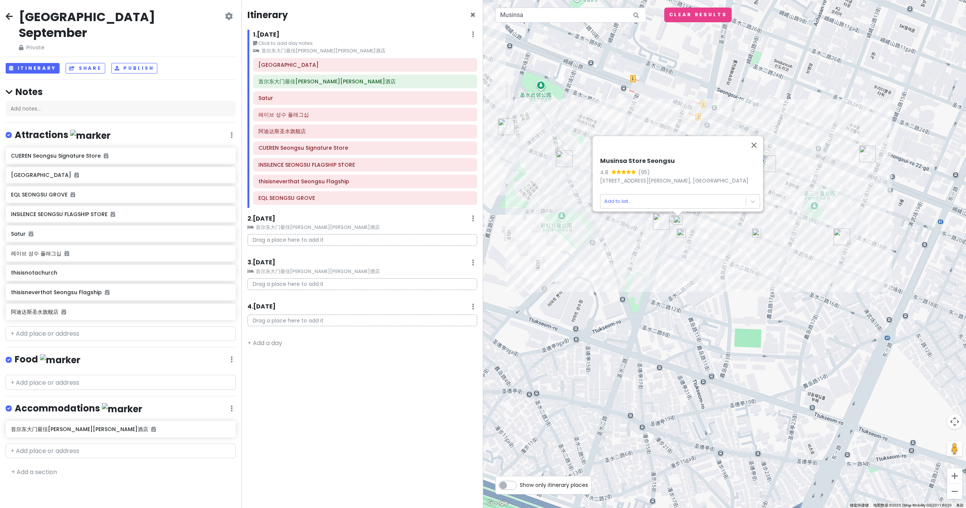
click at [644, 233] on img at bounding box center [681, 233] width 9 height 9
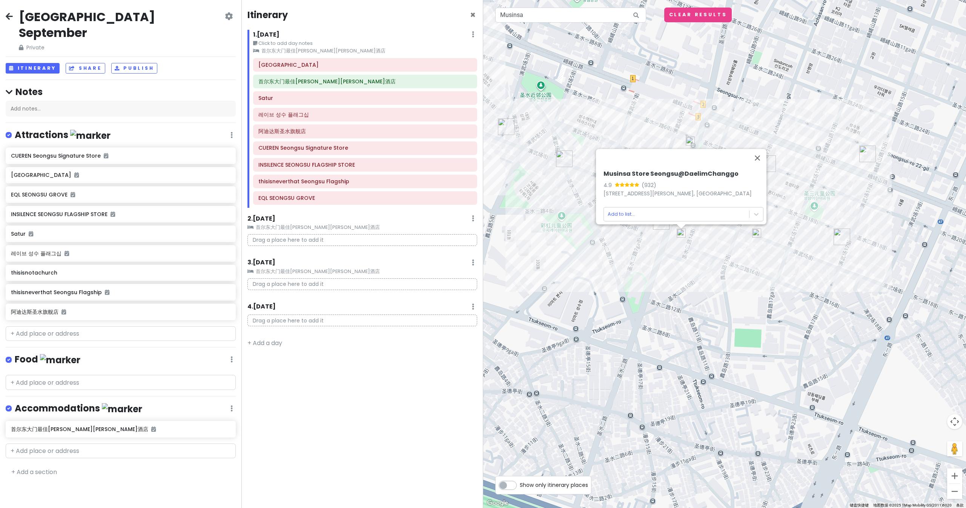
click at [644, 232] on img at bounding box center [756, 233] width 9 height 9
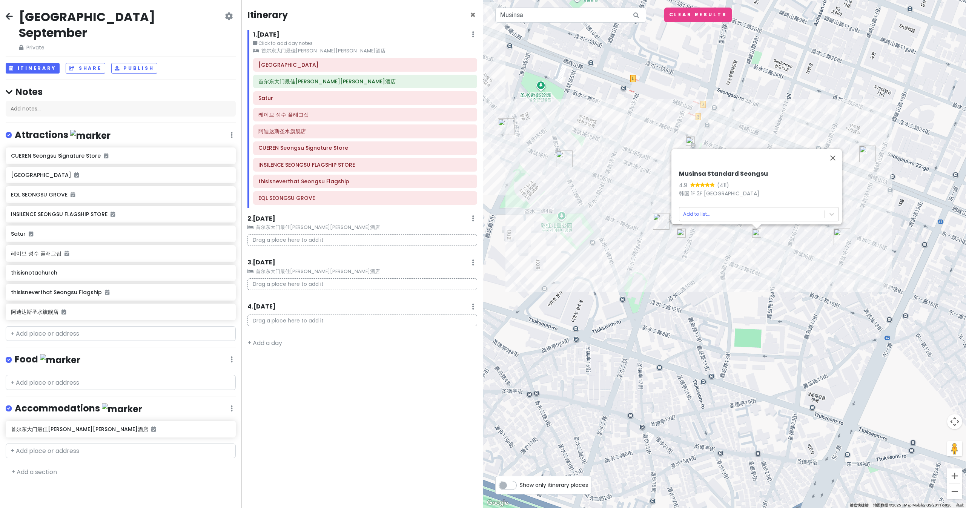
click at [644, 141] on img at bounding box center [690, 141] width 9 height 9
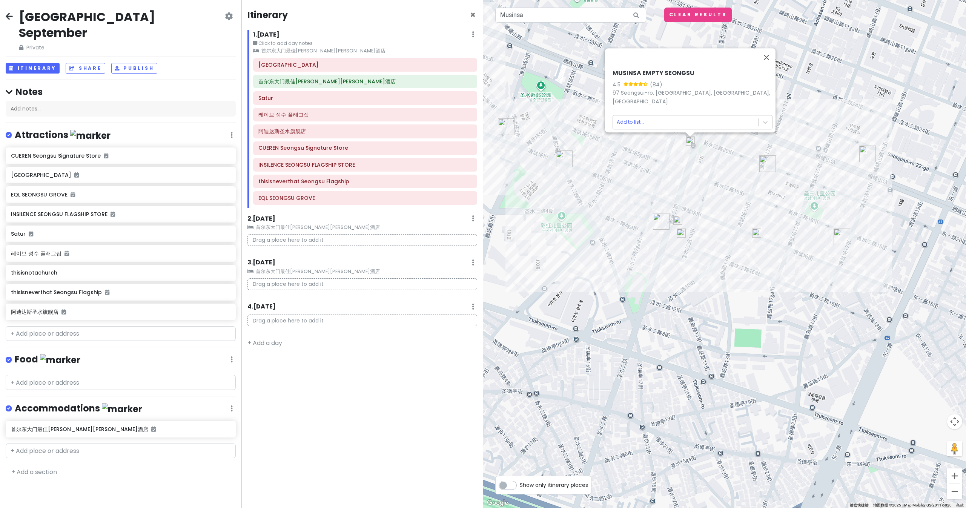
click at [644, 234] on img at bounding box center [681, 233] width 9 height 9
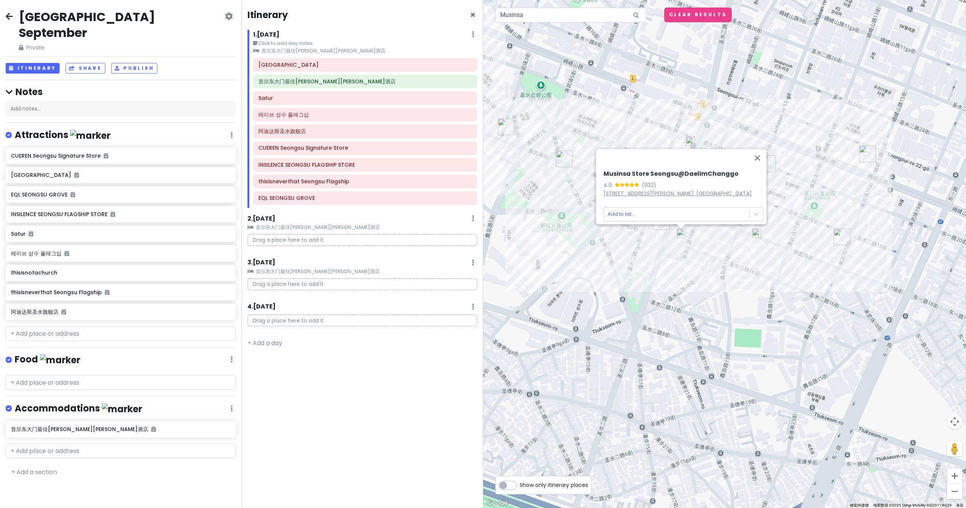
click at [636, 192] on link "[STREET_ADDRESS][PERSON_NAME], [GEOGRAPHIC_DATA]" at bounding box center [678, 194] width 148 height 8
drag, startPoint x: 557, startPoint y: 20, endPoint x: 460, endPoint y: 17, distance: 97.0
click at [460, 17] on div "[GEOGRAPHIC_DATA] September Private Change Dates Make a Copy Delete Trip Give F…" at bounding box center [483, 254] width 966 height 508
paste input "[STREET_ADDRESS]"
type input "韩国 [STREET_ADDRESS]"
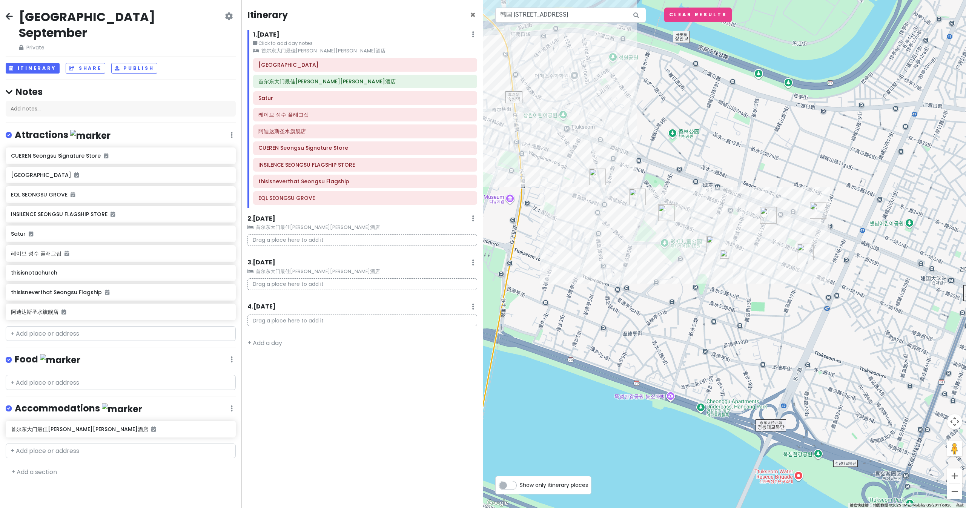
click at [644, 260] on div at bounding box center [724, 254] width 483 height 508
click at [644, 255] on img at bounding box center [724, 254] width 9 height 9
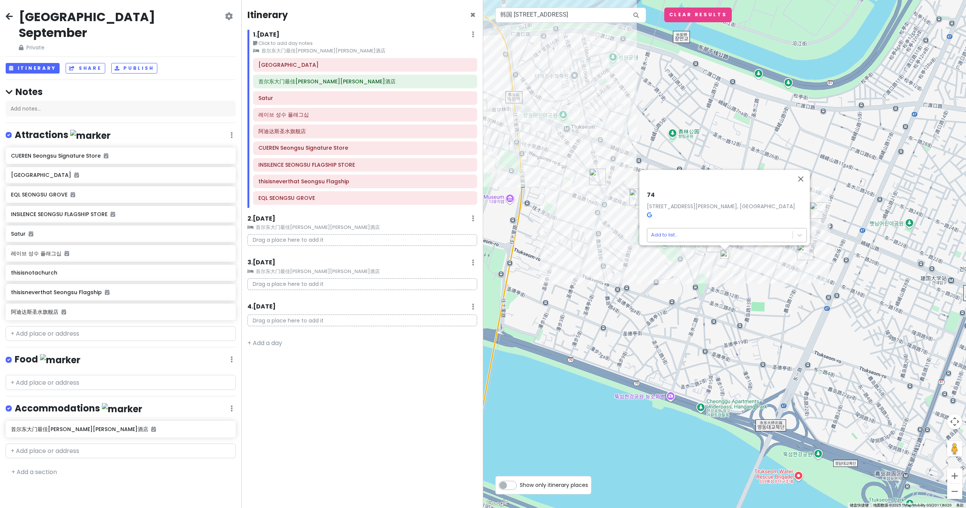
click at [644, 229] on body "[GEOGRAPHIC_DATA] September Private Change Dates Make a Copy Delete Trip Give F…" at bounding box center [483, 254] width 966 height 508
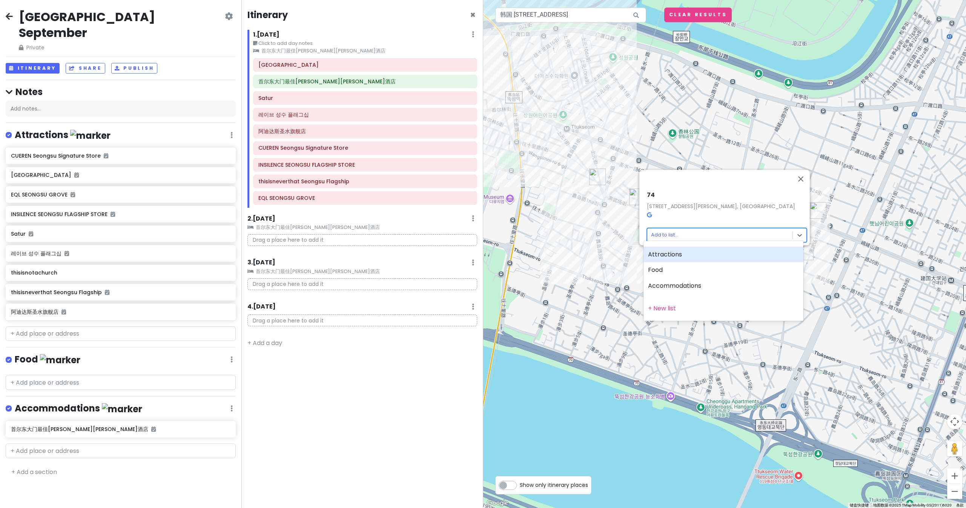
click at [644, 252] on div "Attractions" at bounding box center [724, 255] width 160 height 16
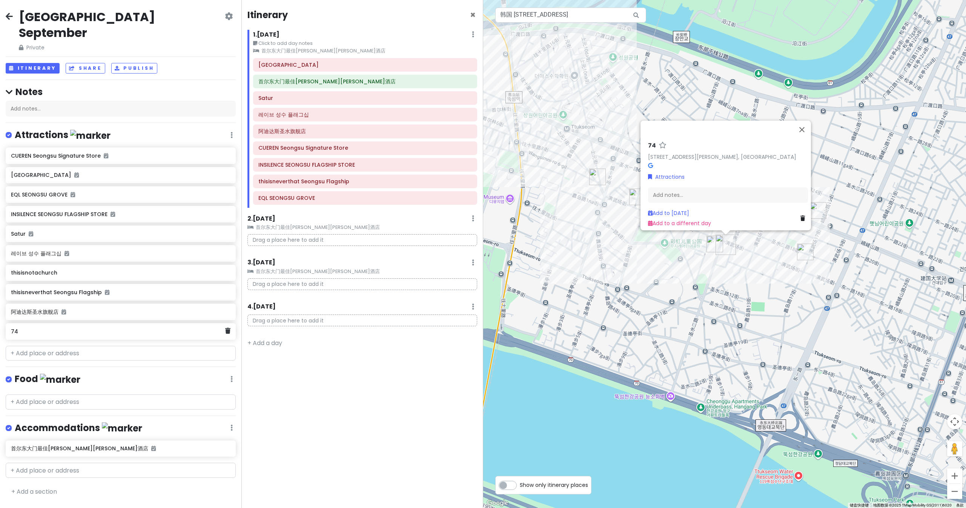
click at [31, 328] on h6 "74" at bounding box center [118, 331] width 214 height 7
click at [644, 190] on div "Add notes..." at bounding box center [728, 198] width 160 height 16
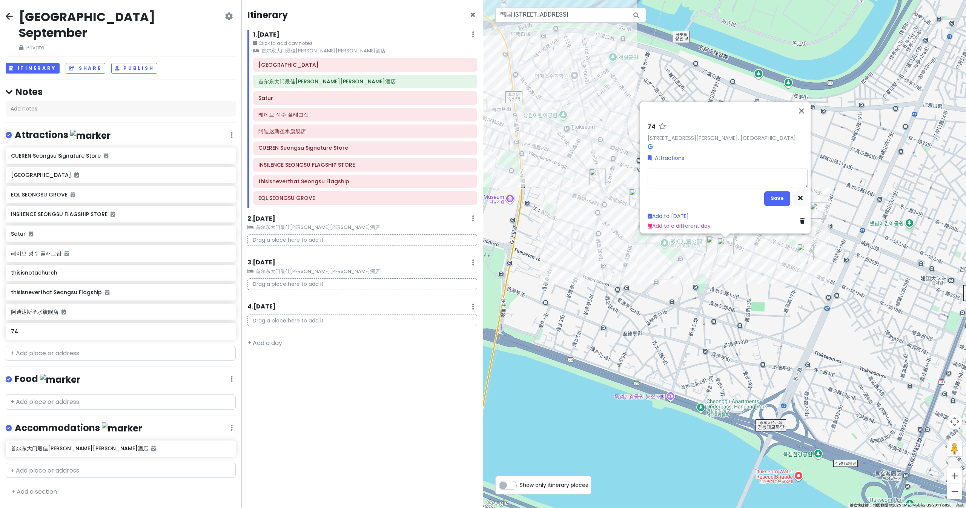
type textarea "x"
type textarea "[STREET_ADDRESS]"
type textarea "x"
type textarea "[STREET_ADDRESS]"
type textarea "x"
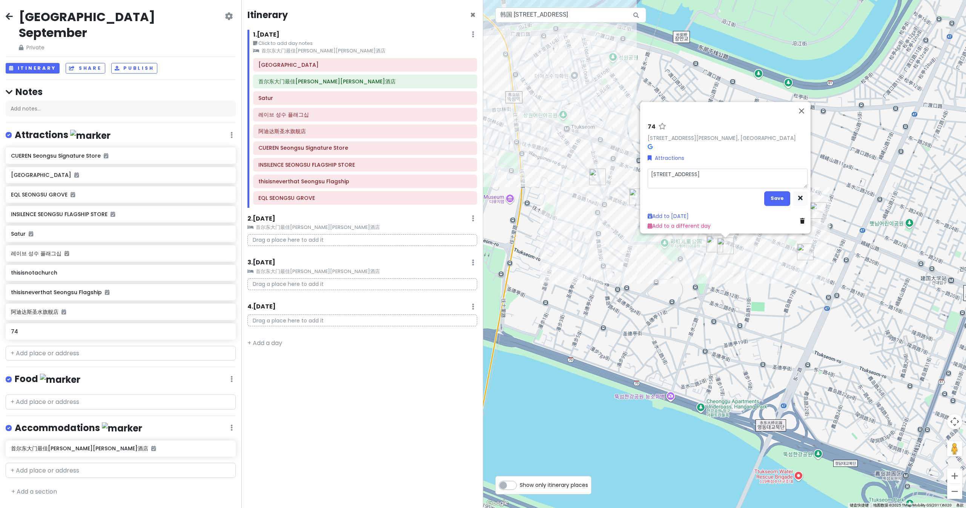
type textarea "[GEOGRAPHIC_DATA]"
type textarea "x"
type textarea "[GEOGRAPHIC_DATA]"
type textarea "x"
type textarea "[GEOGRAPHIC_DATA]"
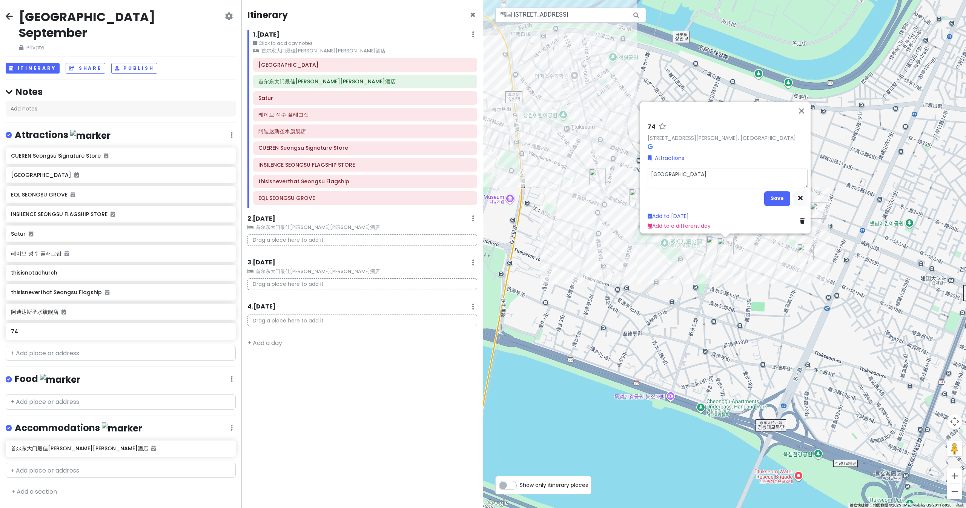
type textarea "x"
type textarea "[GEOGRAPHIC_DATA]"
type textarea "x"
type textarea "[GEOGRAPHIC_DATA]"
type textarea "x"
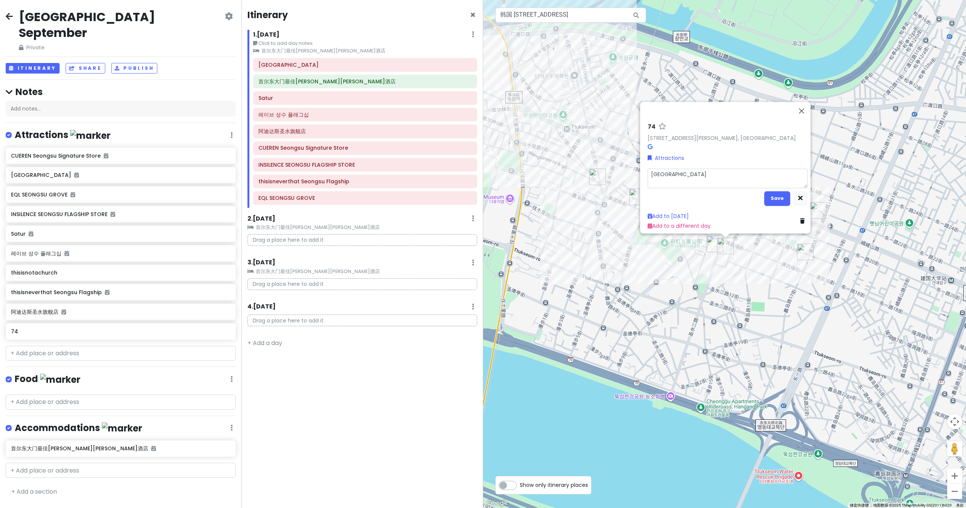
type textarea "[GEOGRAPHIC_DATA]"
type textarea "x"
type textarea "[GEOGRAPHIC_DATA]"
type textarea "x"
type textarea "[GEOGRAPHIC_DATA]"
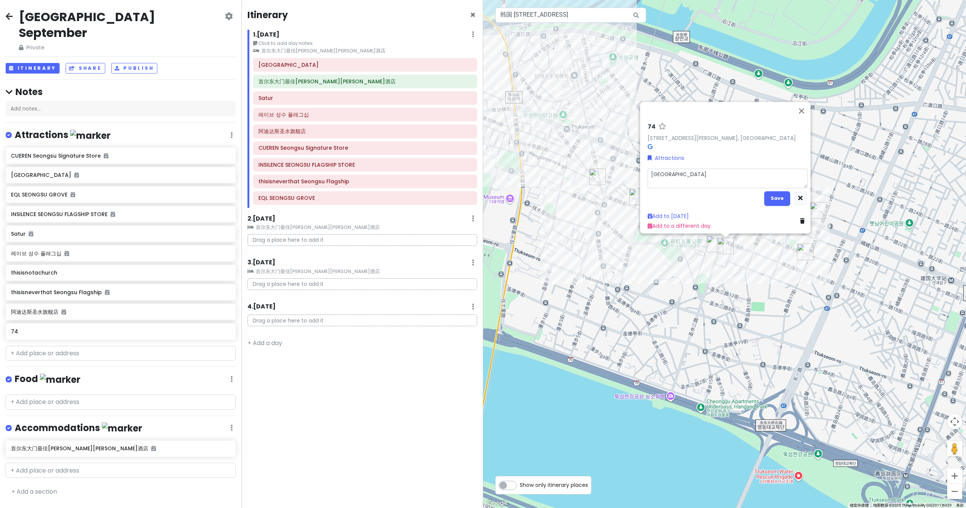
type textarea "x"
type textarea "서울특별시"
type textarea "x"
type textarea "서울특별시"
type textarea "x"
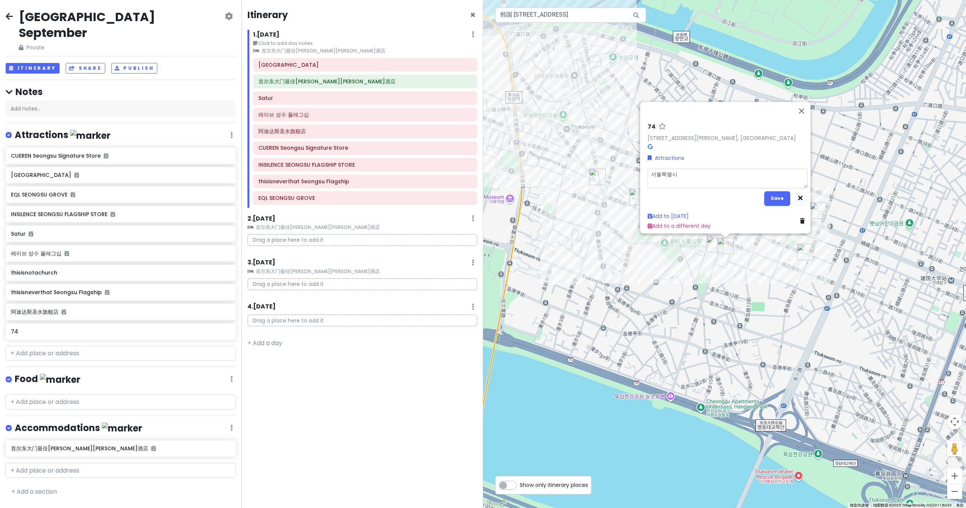
type textarea "서울특별"
type textarea "x"
type textarea "서울특"
type textarea "x"
type textarea "서울"
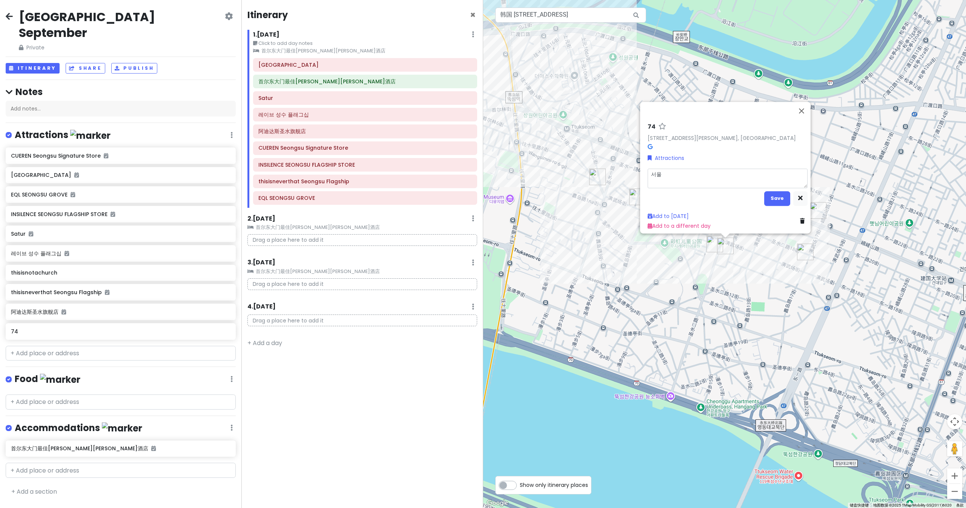
type textarea "x"
type textarea "서"
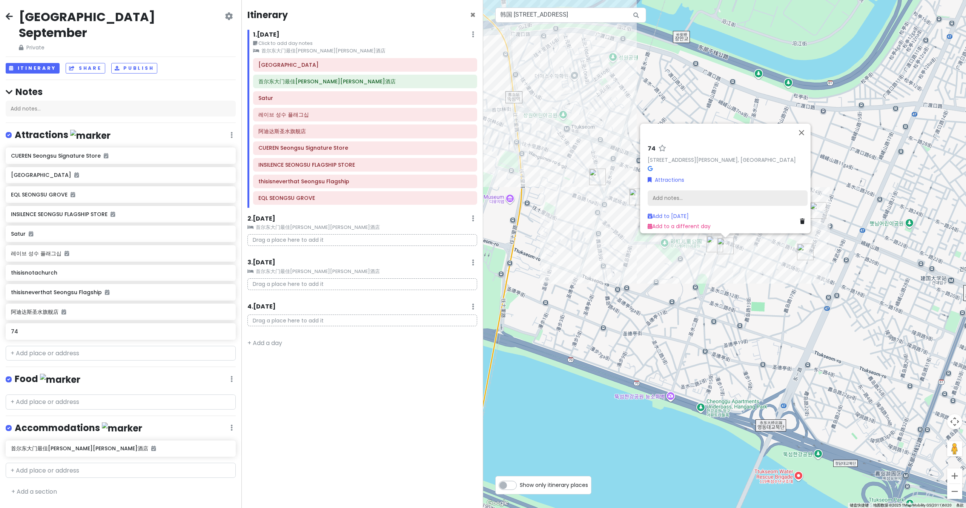
click at [644, 192] on div "Add notes..." at bounding box center [728, 198] width 160 height 16
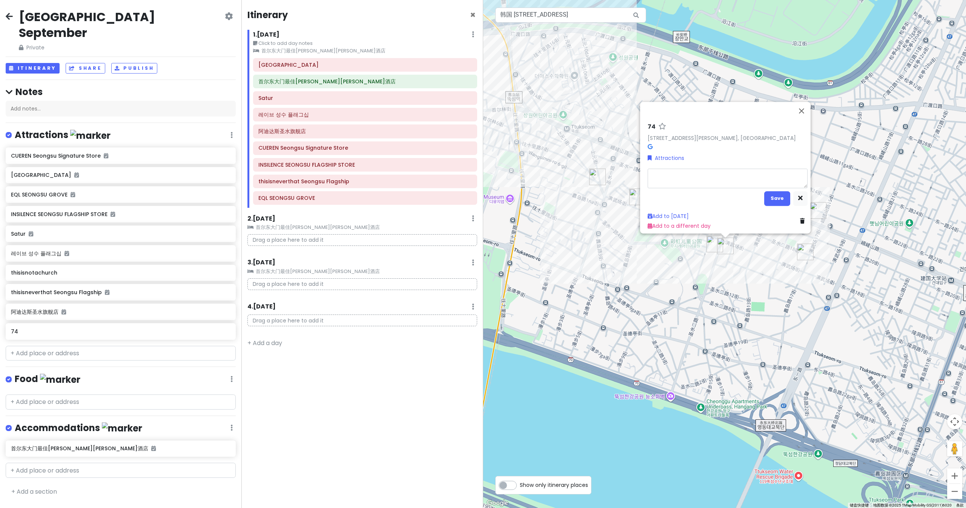
type textarea "x"
type textarea "Musinsa"
click at [644, 194] on button "Save" at bounding box center [777, 198] width 26 height 15
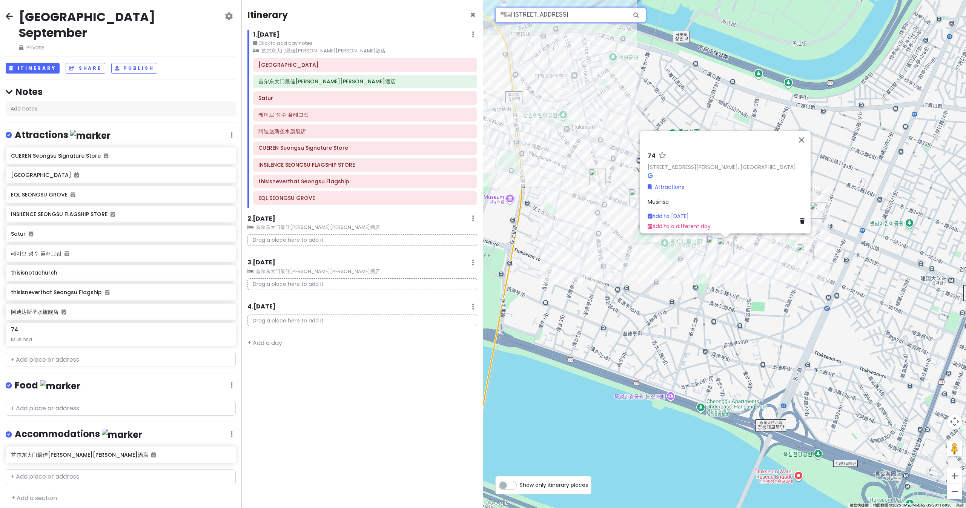
drag, startPoint x: 598, startPoint y: 17, endPoint x: 494, endPoint y: 19, distance: 104.1
click at [494, 19] on div "2 4 8 6 7 9 1 3 5 74 74 Seongsui-ro, [GEOGRAPHIC_DATA], [GEOGRAPHIC_DATA], [GEO…" at bounding box center [724, 254] width 483 height 508
paste input "Blue elephant眼镜"
type input "Blue elephant 圣水"
